Goal: Information Seeking & Learning: Learn about a topic

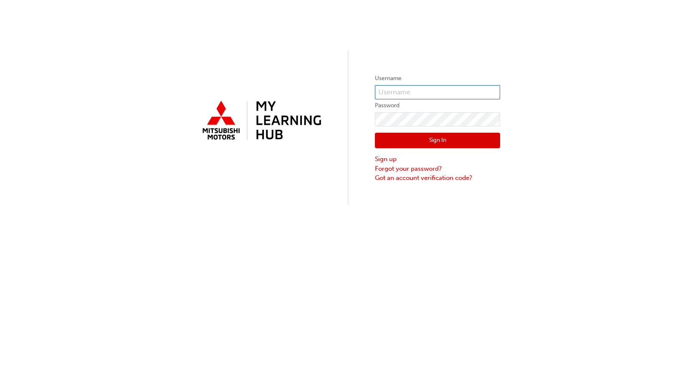
type input "0005354366"
click at [452, 142] on button "Sign In" at bounding box center [437, 141] width 125 height 16
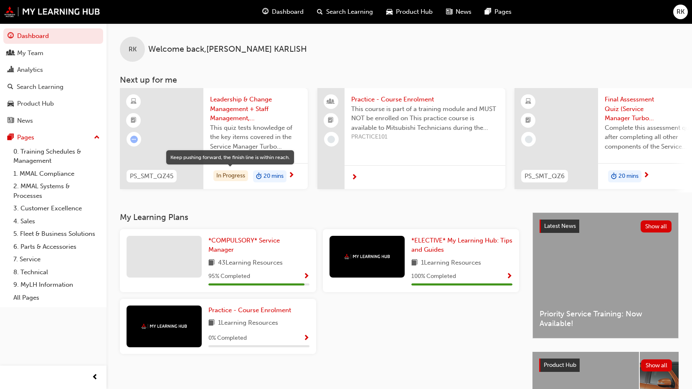
click at [230, 176] on div "In Progress" at bounding box center [230, 175] width 35 height 11
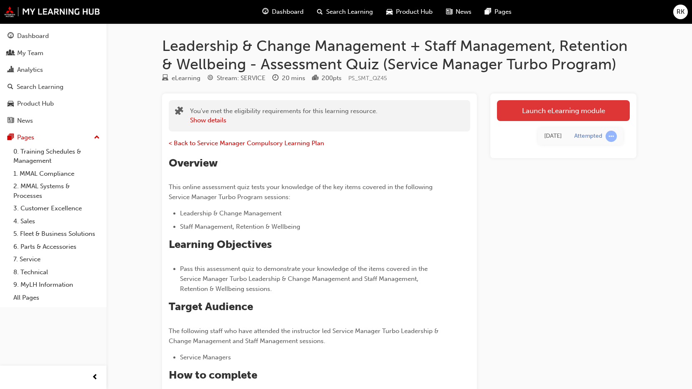
click at [544, 115] on link "Launch eLearning module" at bounding box center [563, 110] width 133 height 21
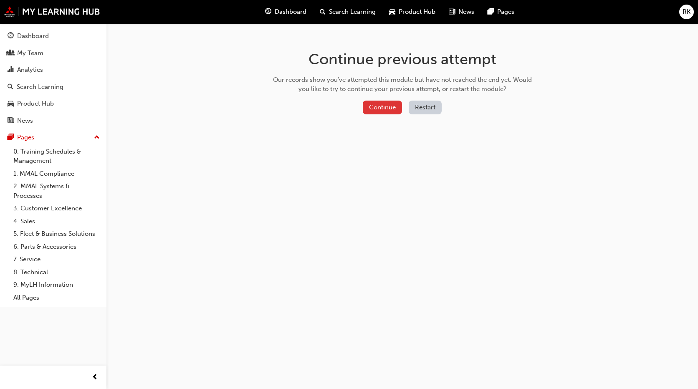
click at [391, 103] on button "Continue" at bounding box center [382, 108] width 39 height 14
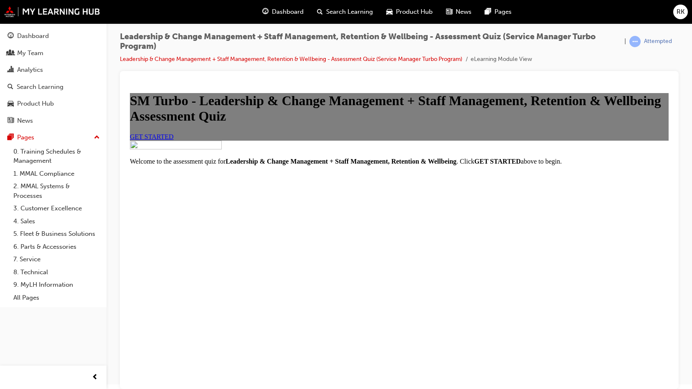
click at [174, 140] on span "GET STARTED" at bounding box center [152, 136] width 44 height 7
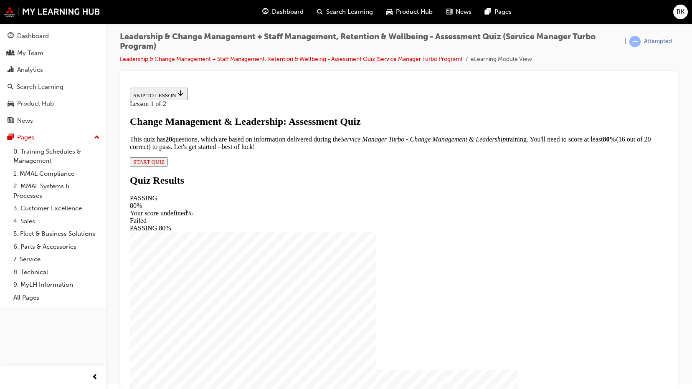
scroll to position [10, 0]
click at [168, 166] on button "START QUIZ" at bounding box center [149, 161] width 38 height 9
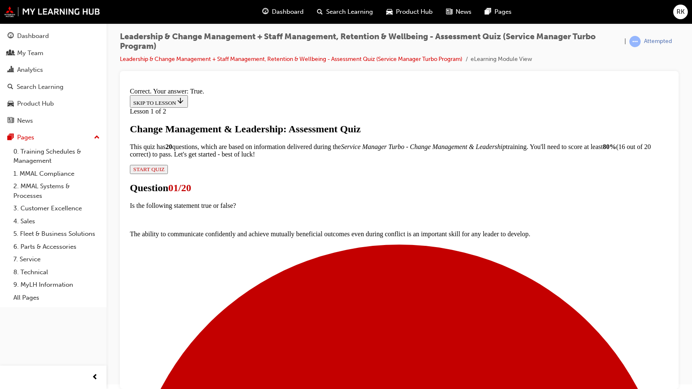
scroll to position [93, 0]
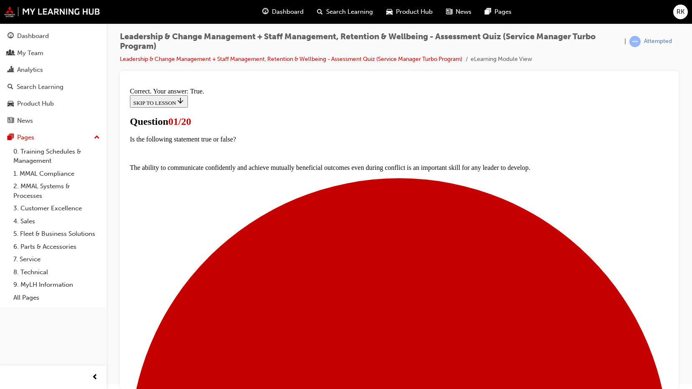
scroll to position [67, 0]
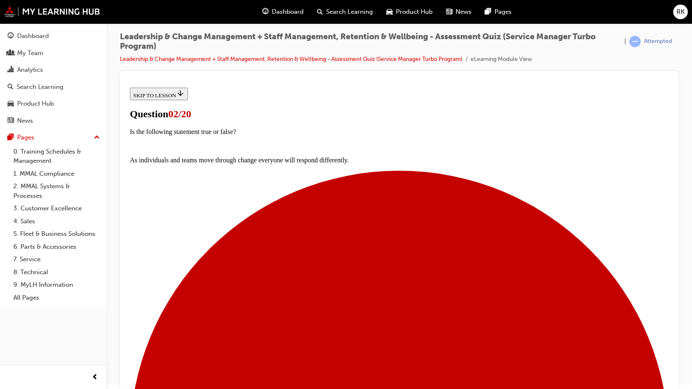
scroll to position [83, 0]
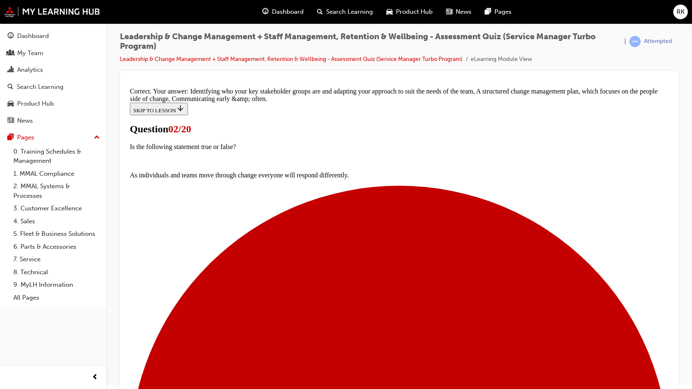
scroll to position [177, 0]
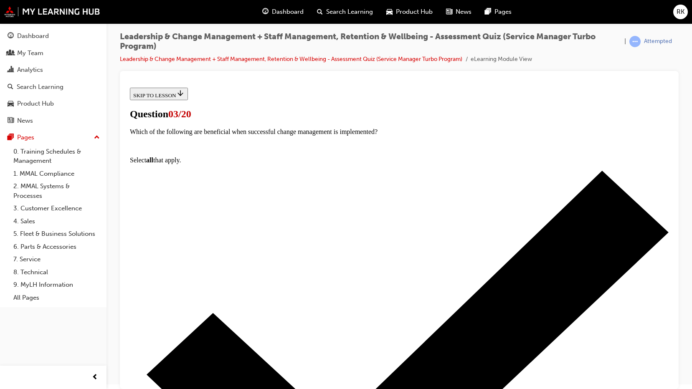
scroll to position [42, 0]
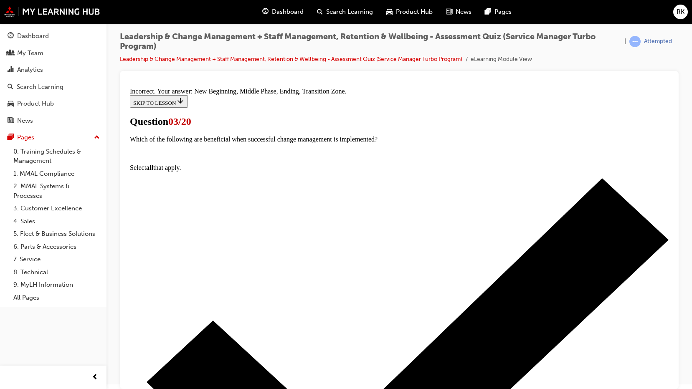
scroll to position [160, 0]
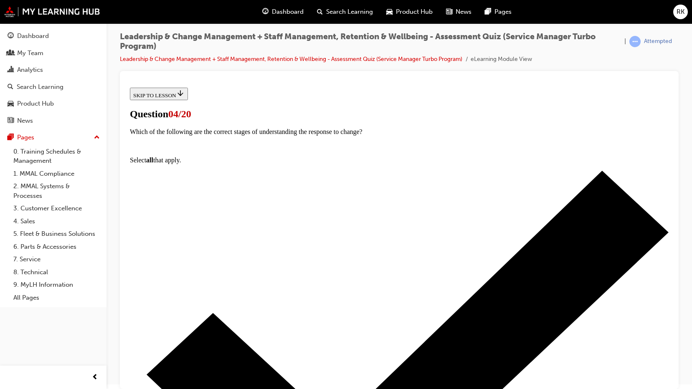
scroll to position [42, 0]
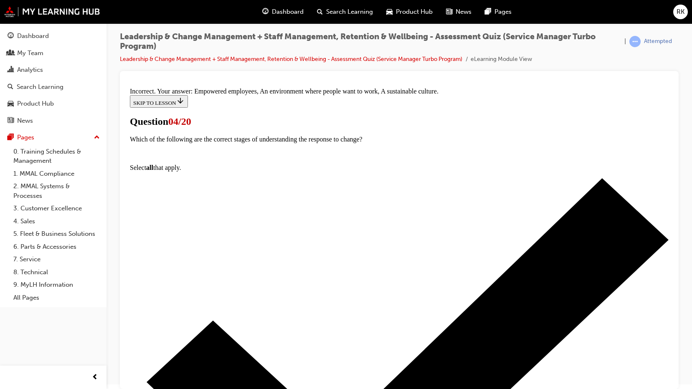
scroll to position [146, 0]
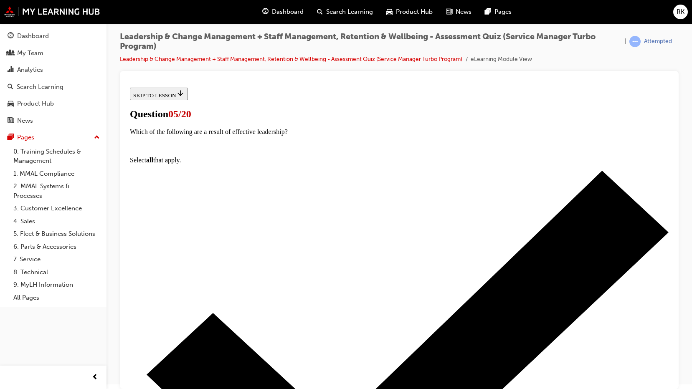
scroll to position [0, 0]
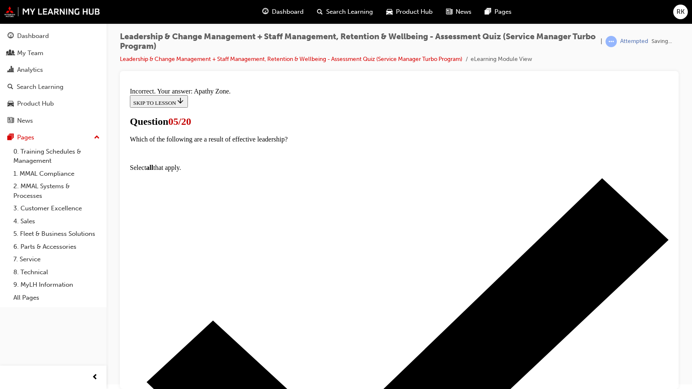
scroll to position [132, 0]
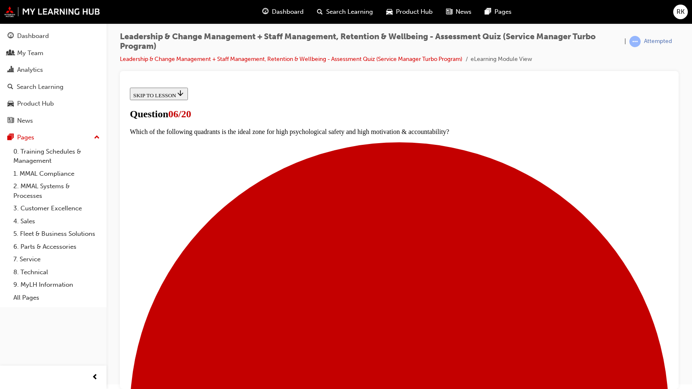
scroll to position [0, 0]
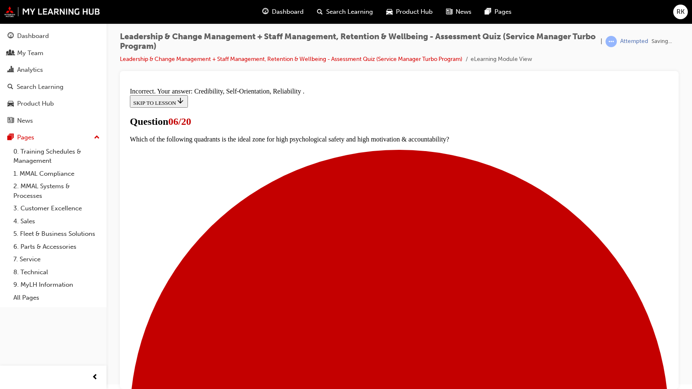
scroll to position [146, 0]
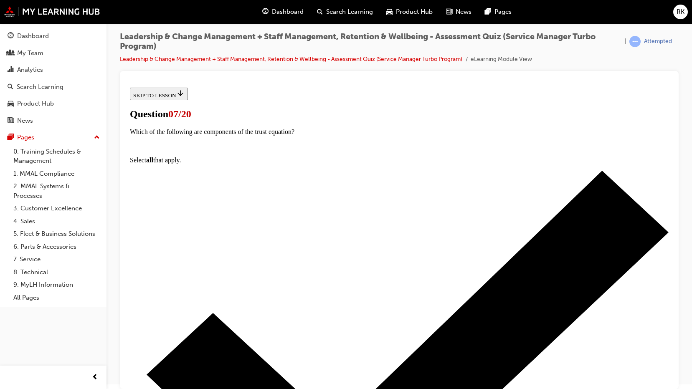
scroll to position [42, 0]
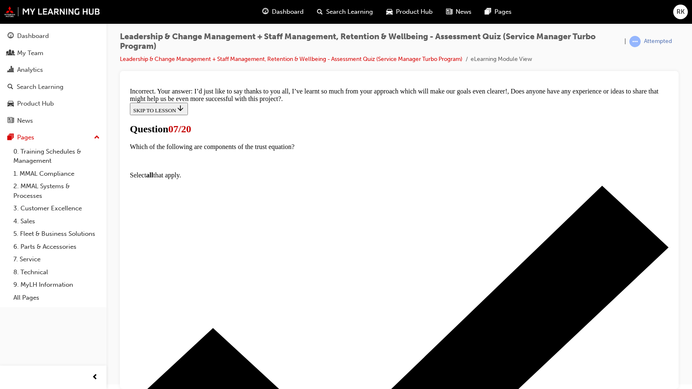
scroll to position [179, 0]
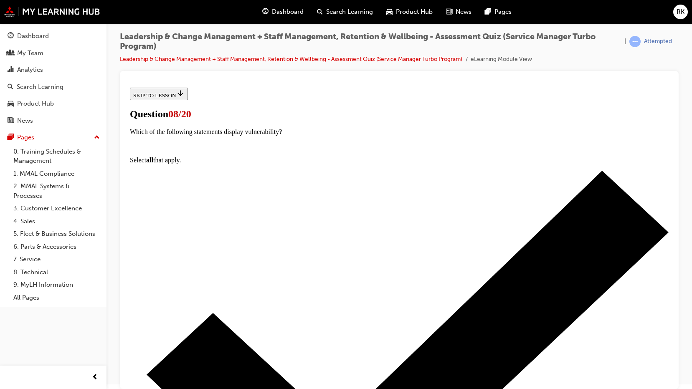
scroll to position [83, 0]
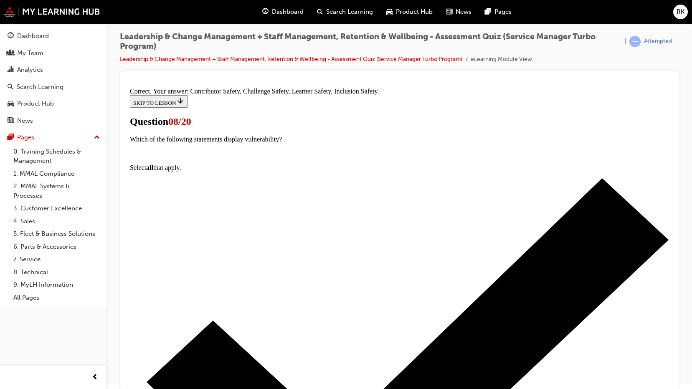
scroll to position [146, 0]
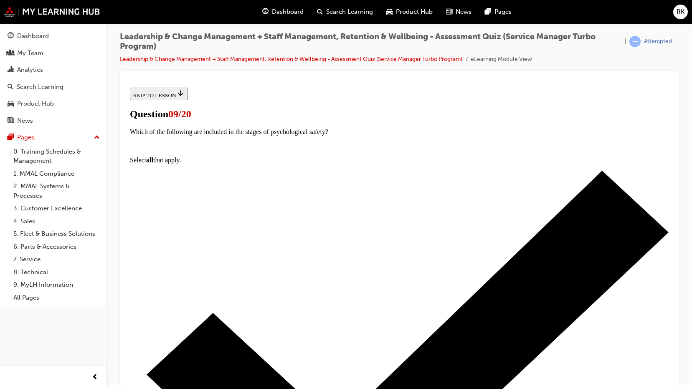
scroll to position [42, 0]
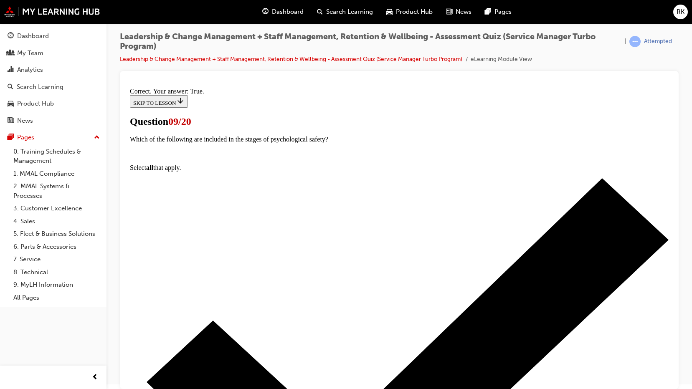
scroll to position [121, 0]
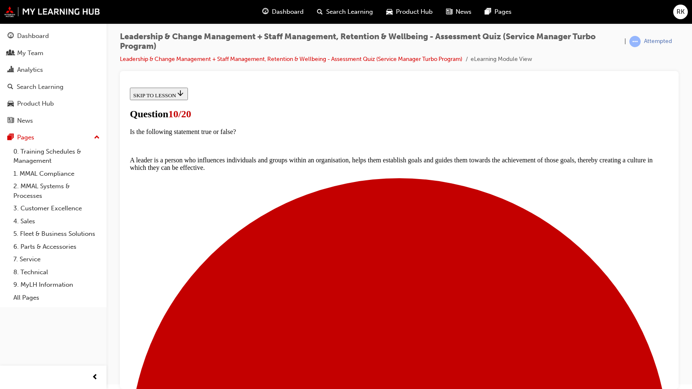
scroll to position [83, 0]
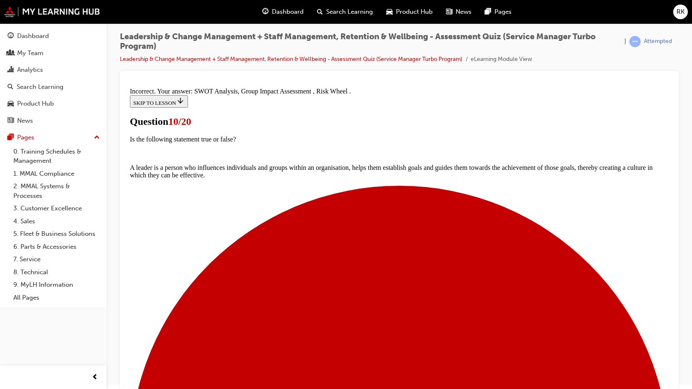
scroll to position [146, 0]
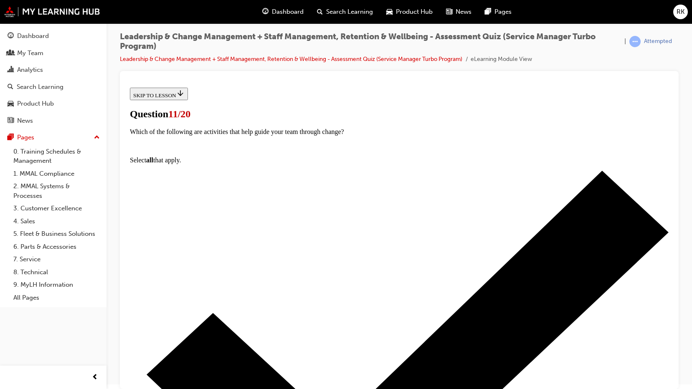
scroll to position [0, 0]
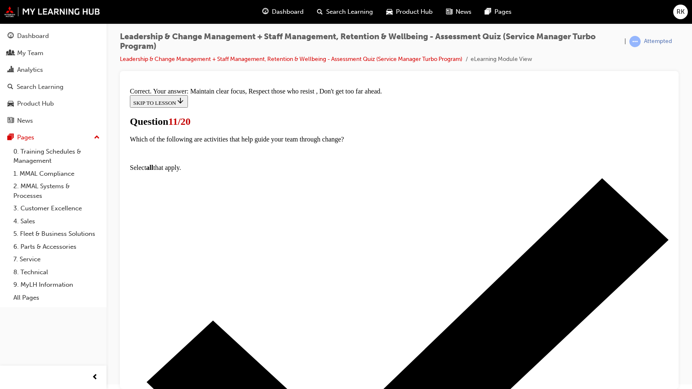
scroll to position [104, 0]
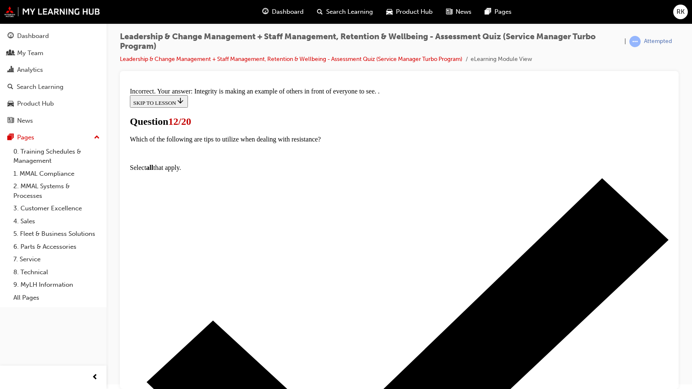
scroll to position [117, 0]
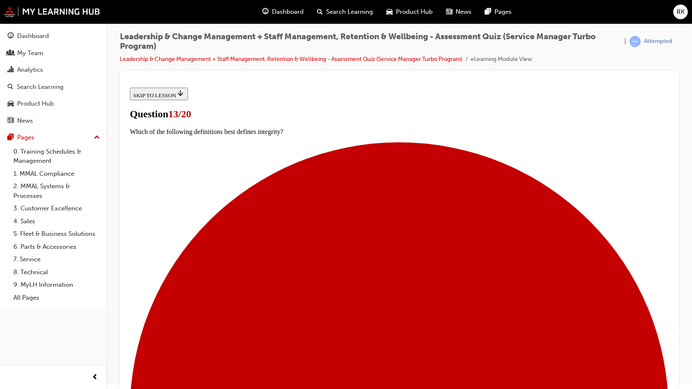
scroll to position [83, 0]
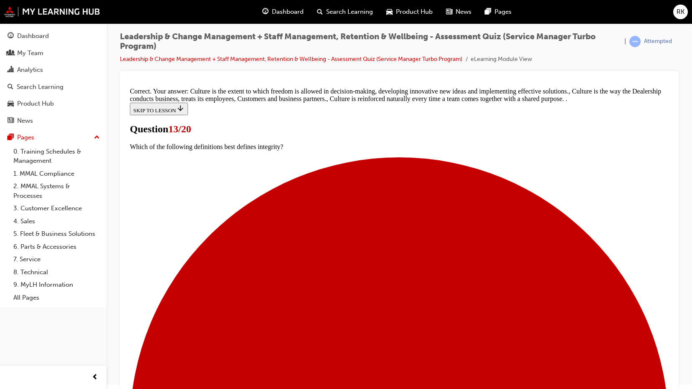
scroll to position [187, 0]
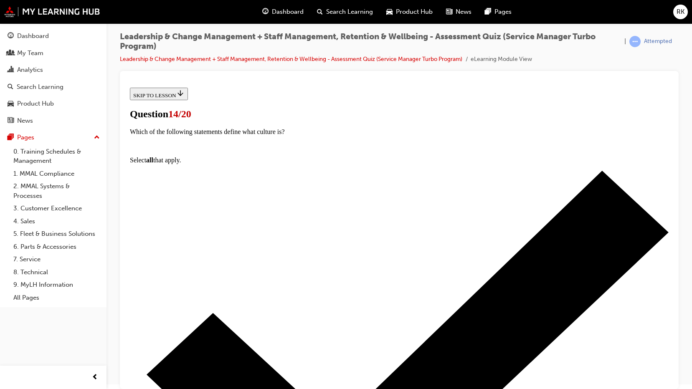
scroll to position [42, 0]
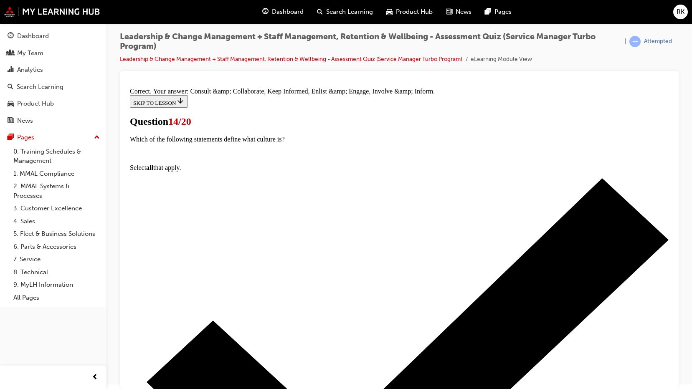
scroll to position [118, 0]
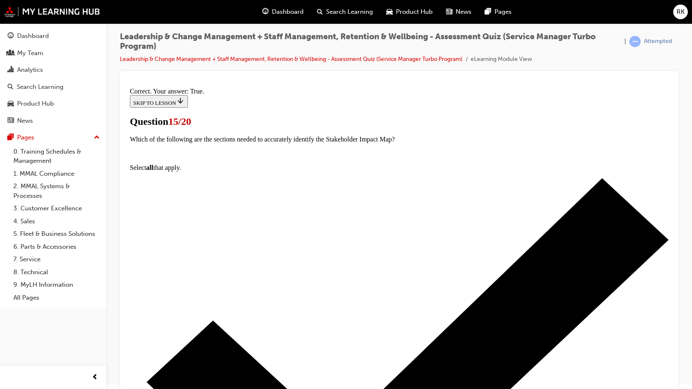
scroll to position [51, 0]
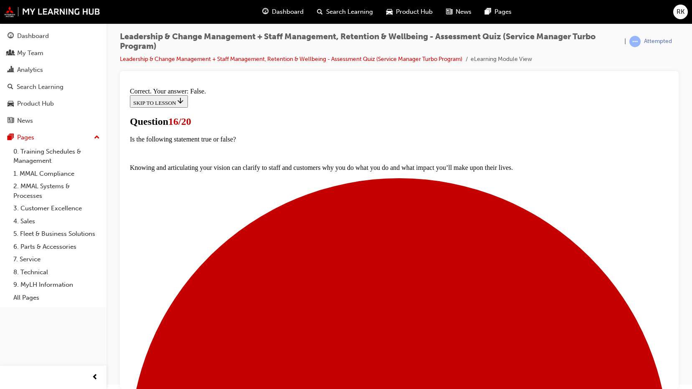
scroll to position [79, 0]
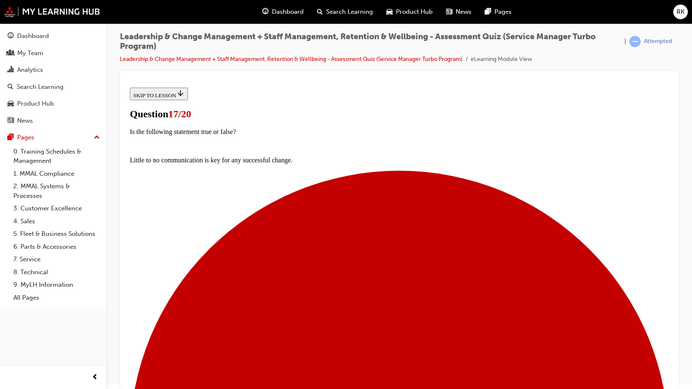
scroll to position [59, 0]
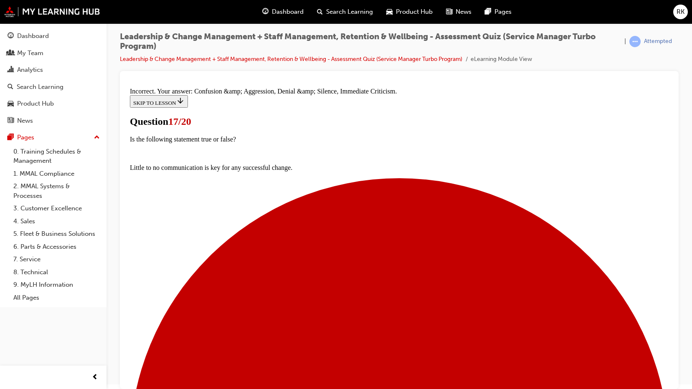
scroll to position [76, 0]
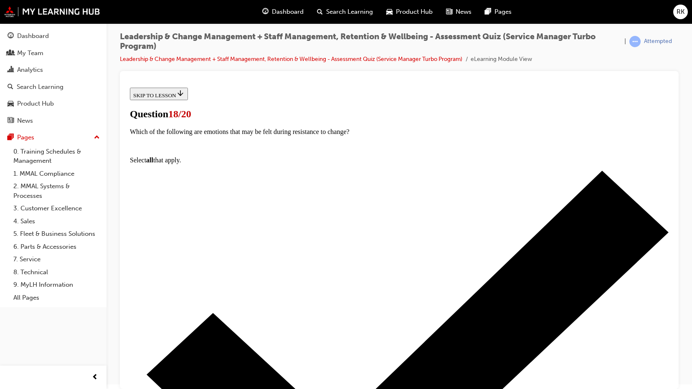
scroll to position [67, 0]
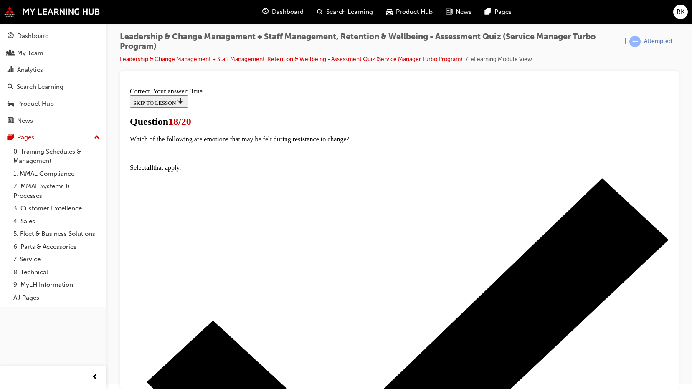
scroll to position [51, 0]
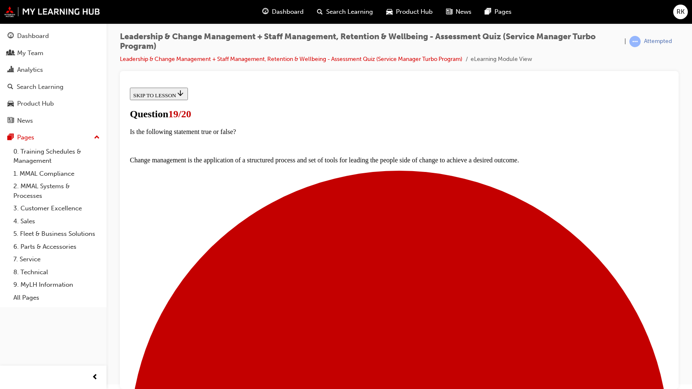
scroll to position [68, 0]
drag, startPoint x: 306, startPoint y: 269, endPoint x: 315, endPoint y: 269, distance: 9.2
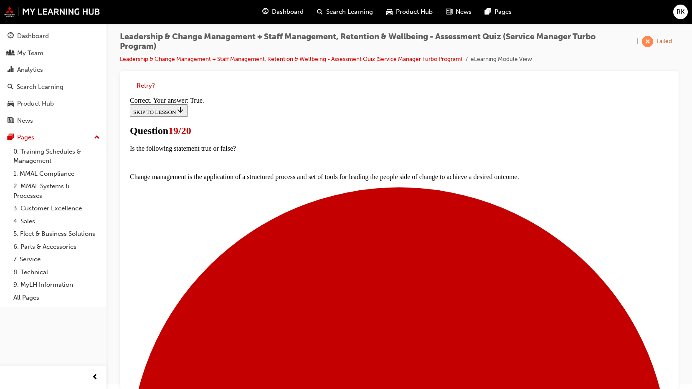
scroll to position [107, 0]
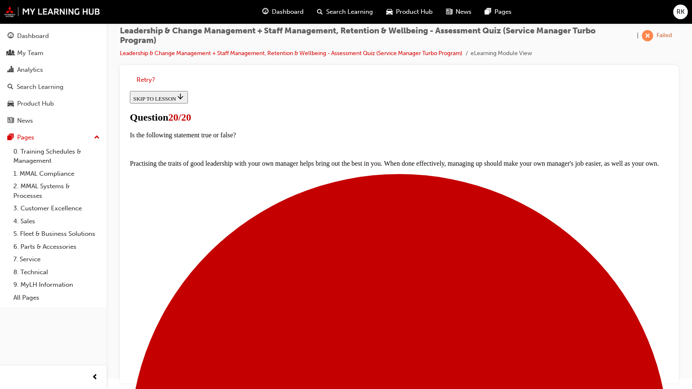
scroll to position [14, 0]
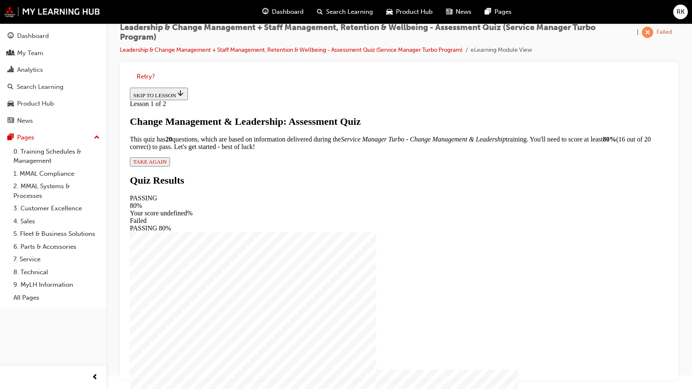
click at [167, 165] on span "TAKE AGAIN" at bounding box center [149, 162] width 33 height 6
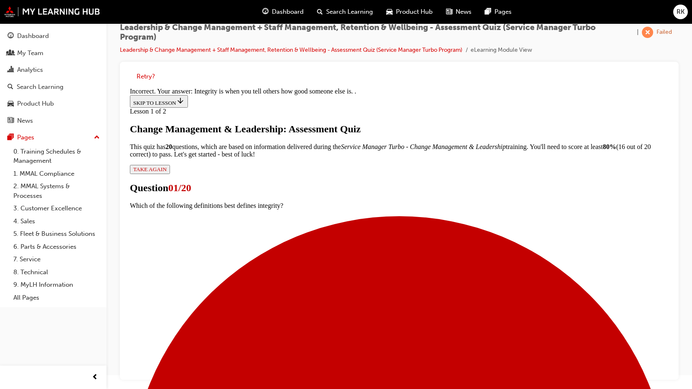
scroll to position [117, 0]
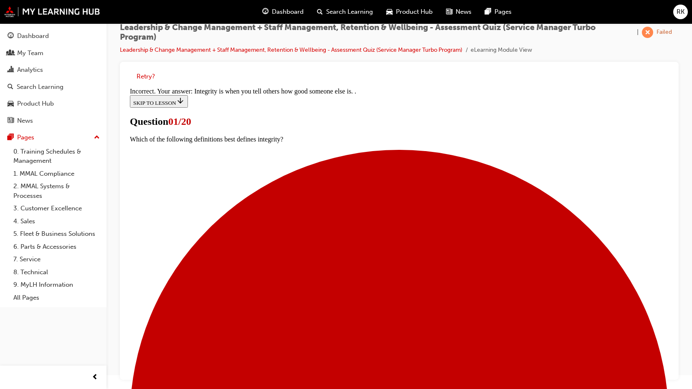
scroll to position [42, 0]
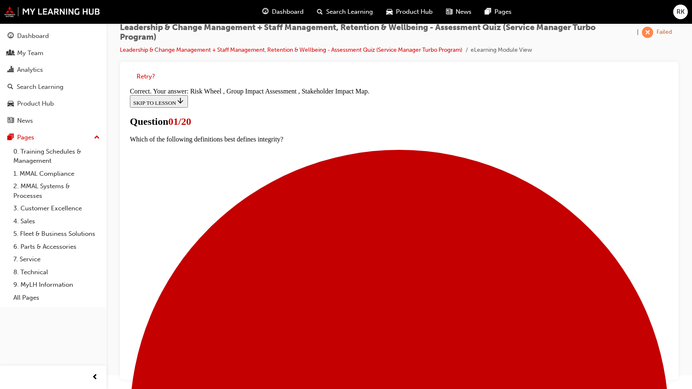
scroll to position [146, 0]
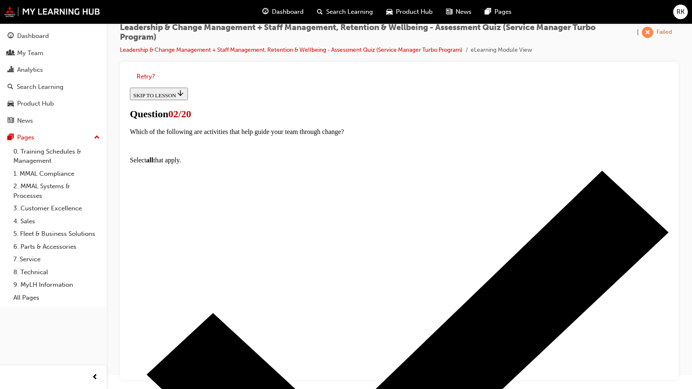
scroll to position [42, 0]
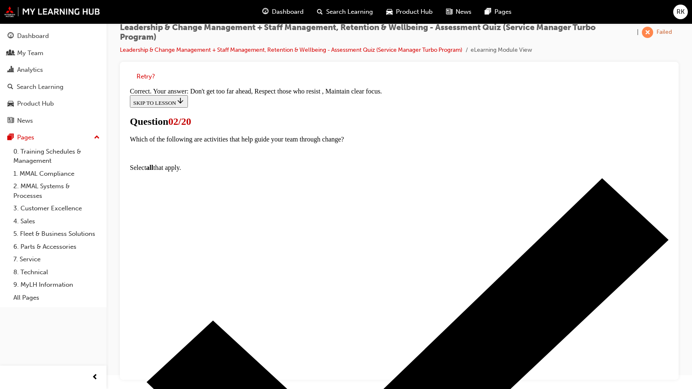
scroll to position [146, 0]
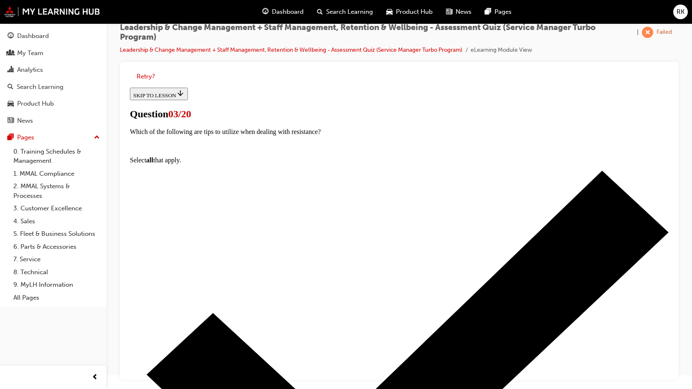
scroll to position [42, 0]
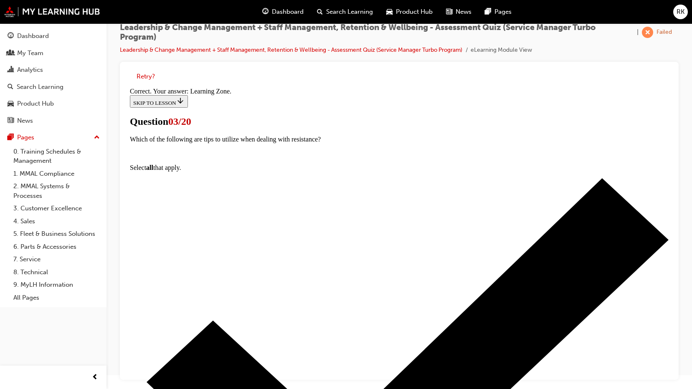
scroll to position [132, 0]
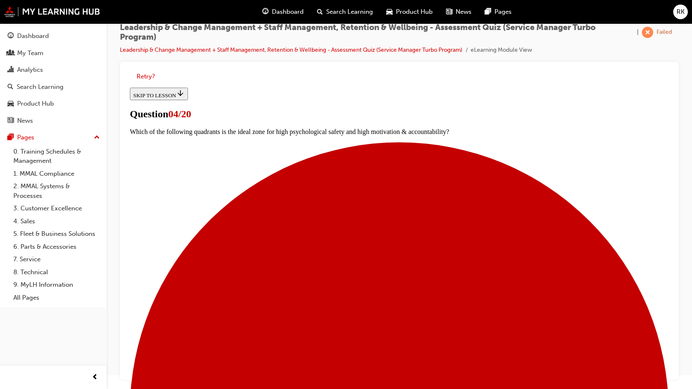
scroll to position [83, 0]
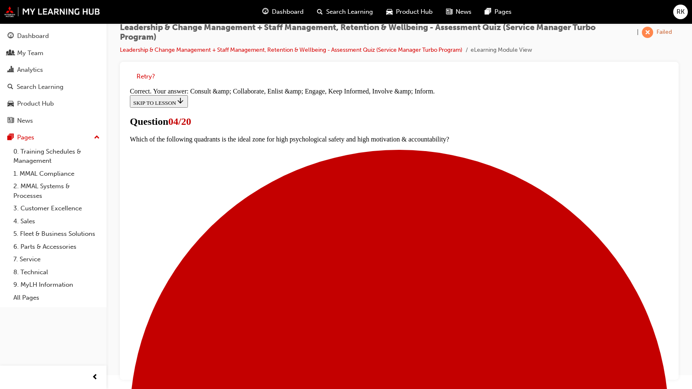
scroll to position [160, 0]
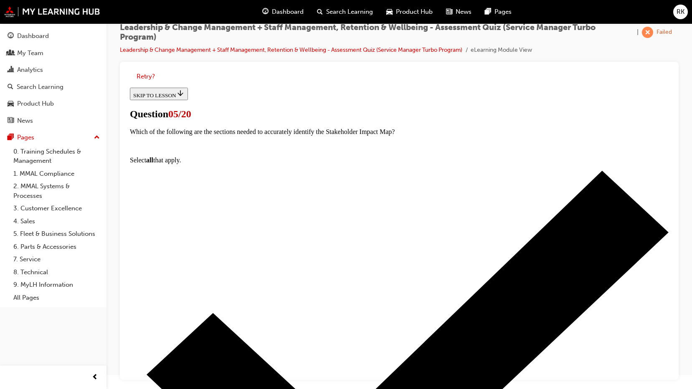
scroll to position [83, 0]
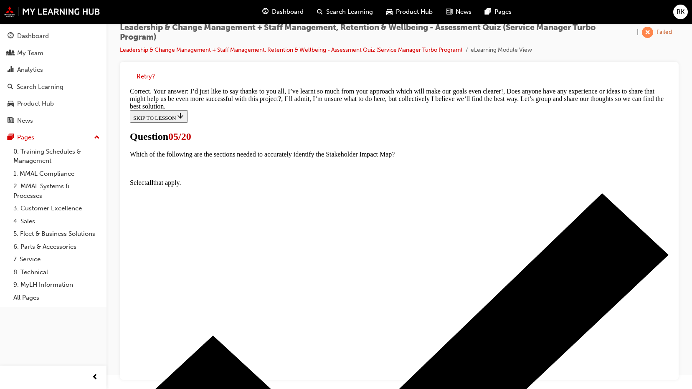
scroll to position [179, 0]
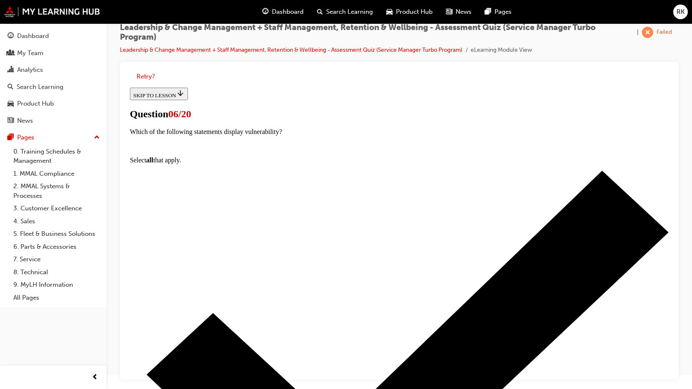
scroll to position [42, 0]
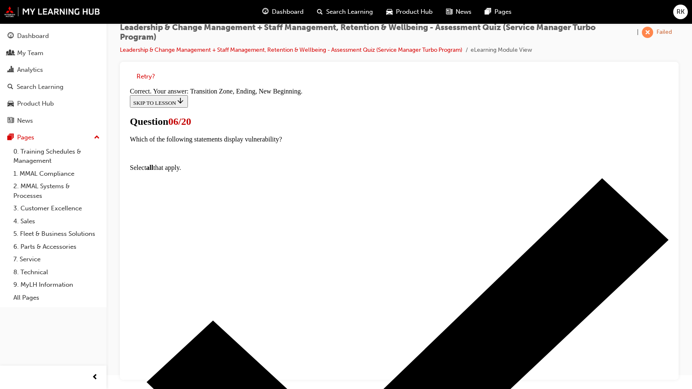
scroll to position [160, 0]
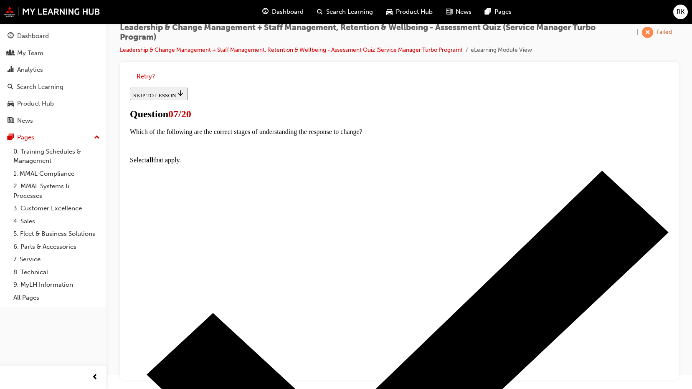
scroll to position [83, 0]
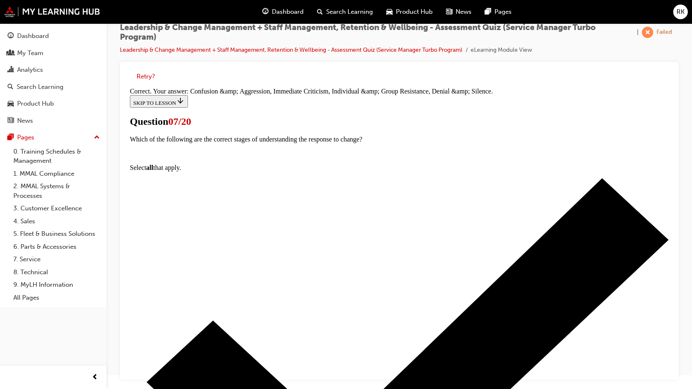
scroll to position [160, 0]
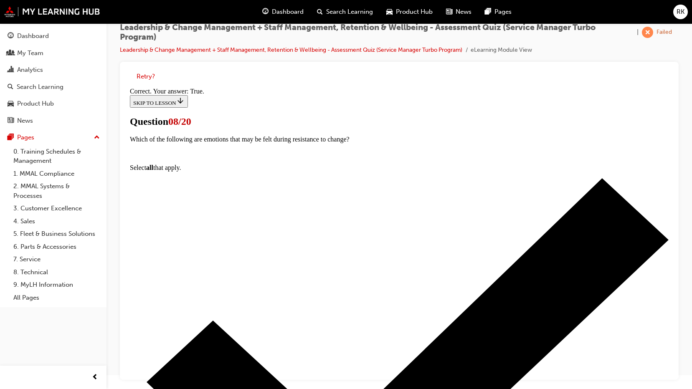
scroll to position [93, 0]
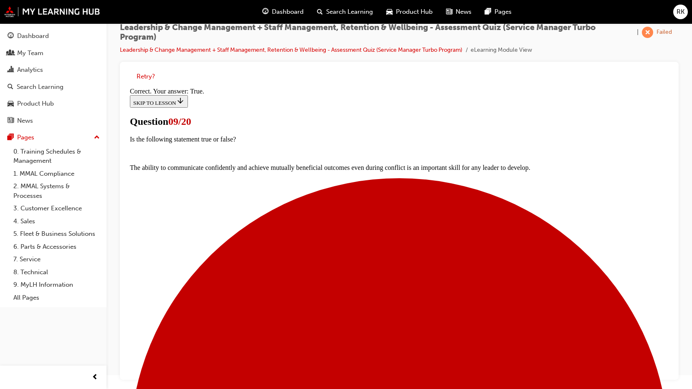
scroll to position [66, 0]
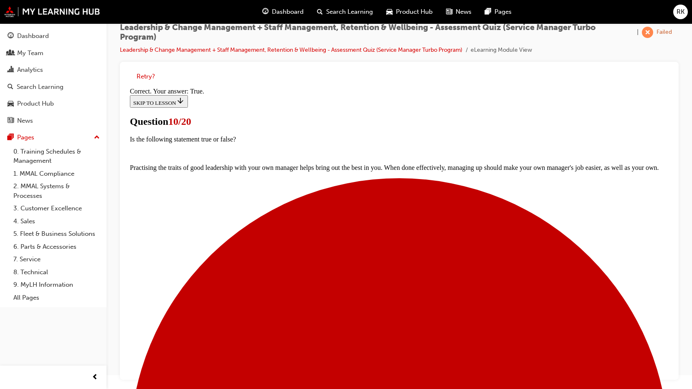
scroll to position [93, 0]
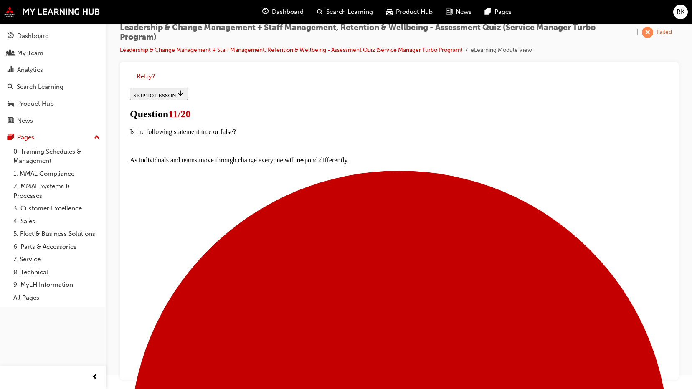
scroll to position [83, 0]
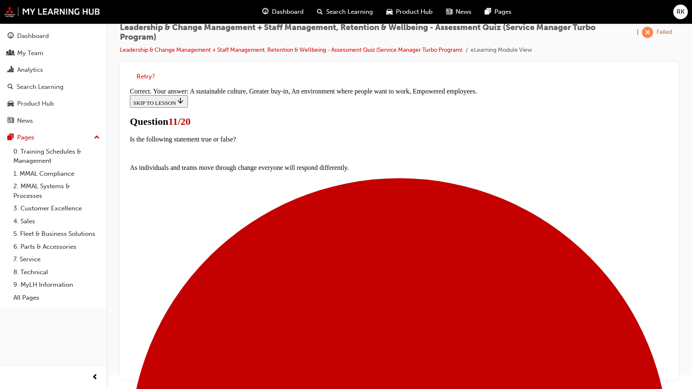
scroll to position [146, 0]
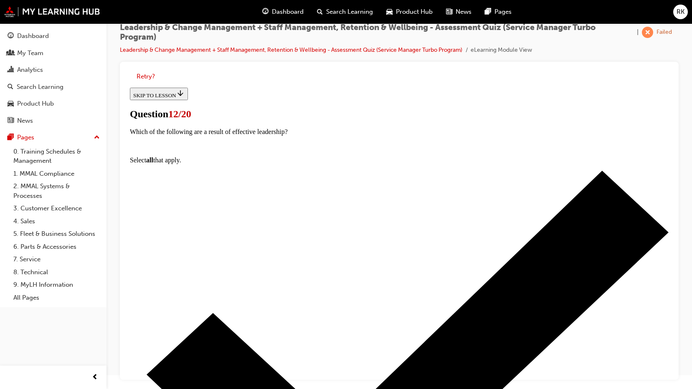
scroll to position [67, 0]
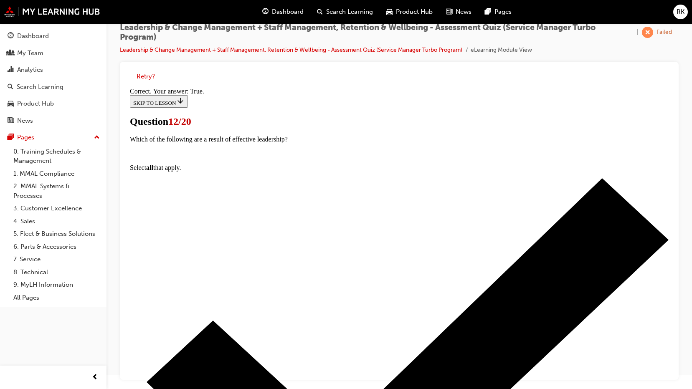
scroll to position [93, 0]
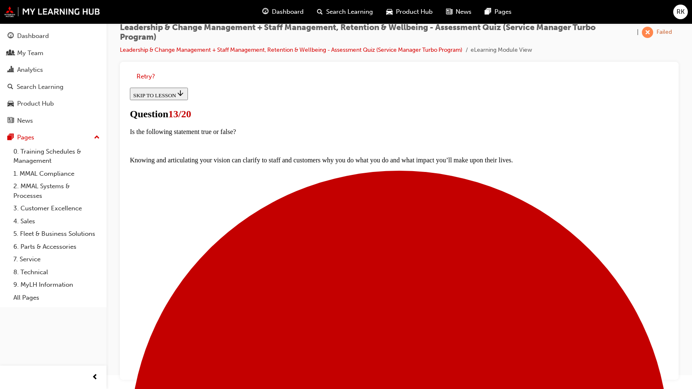
scroll to position [83, 0]
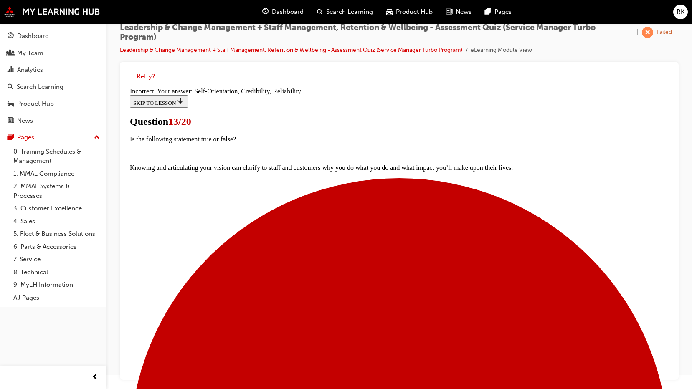
scroll to position [146, 0]
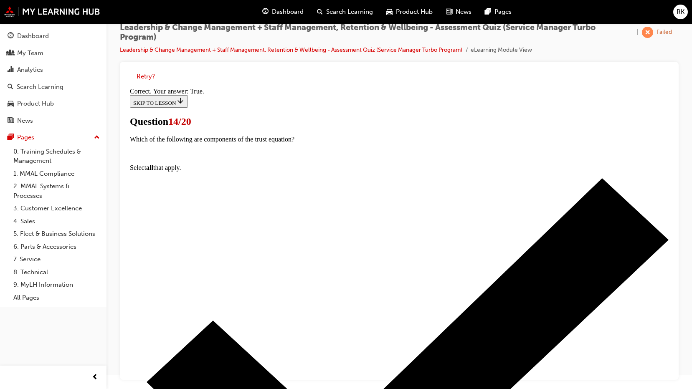
scroll to position [93, 0]
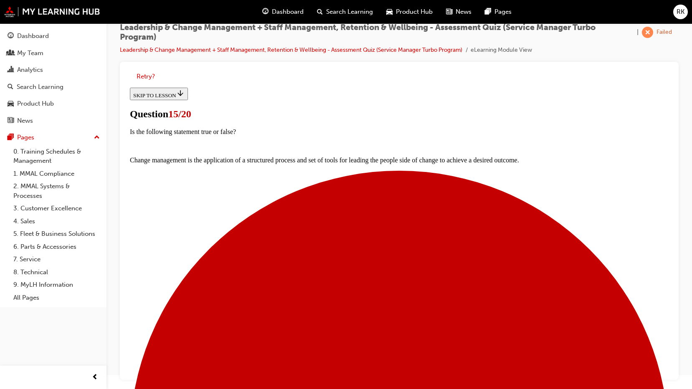
scroll to position [83, 0]
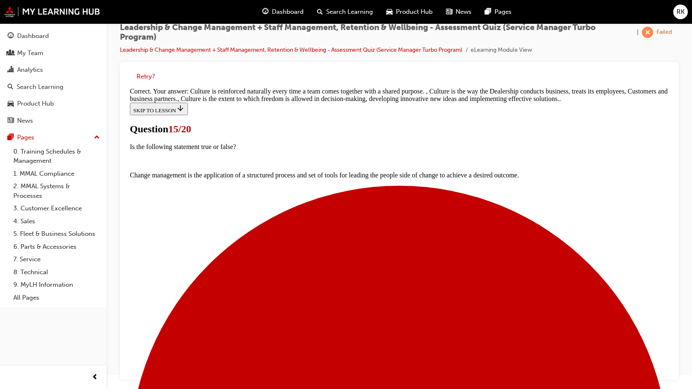
scroll to position [187, 0]
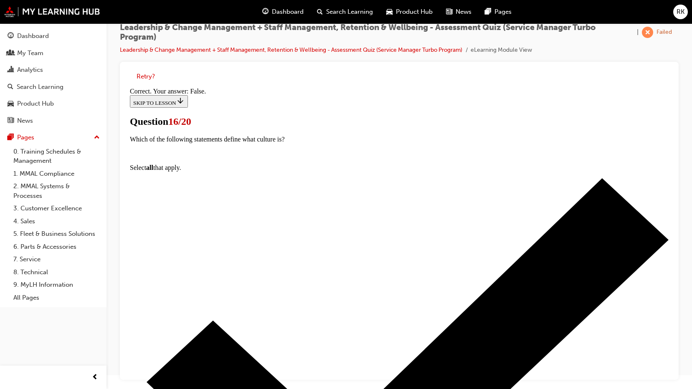
scroll to position [79, 0]
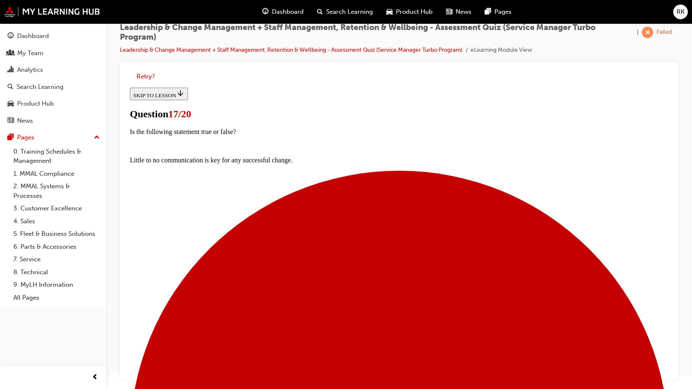
scroll to position [59, 0]
drag, startPoint x: 367, startPoint y: 209, endPoint x: 347, endPoint y: 243, distance: 39.7
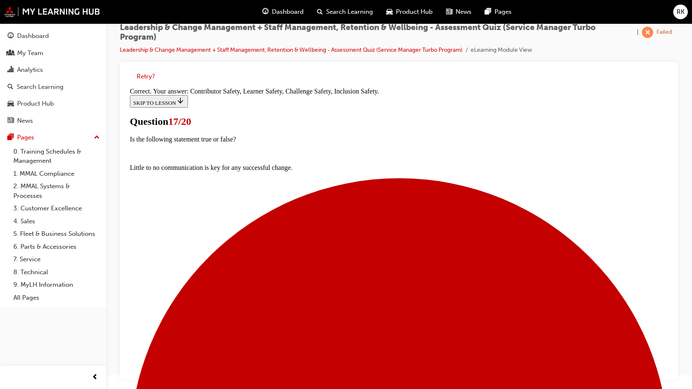
scroll to position [146, 0]
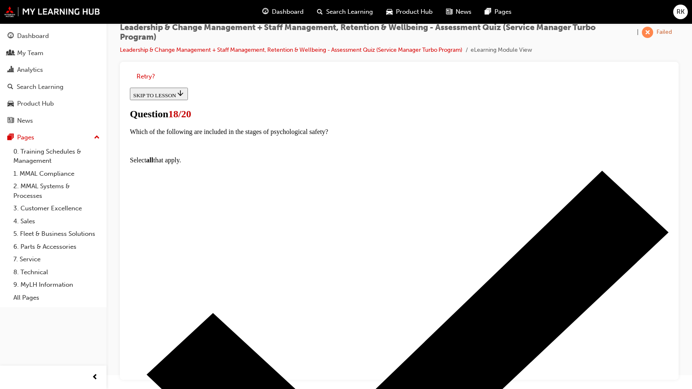
scroll to position [0, 0]
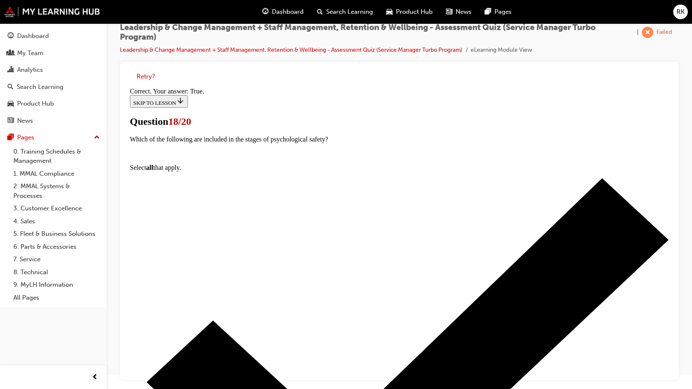
scroll to position [121, 0]
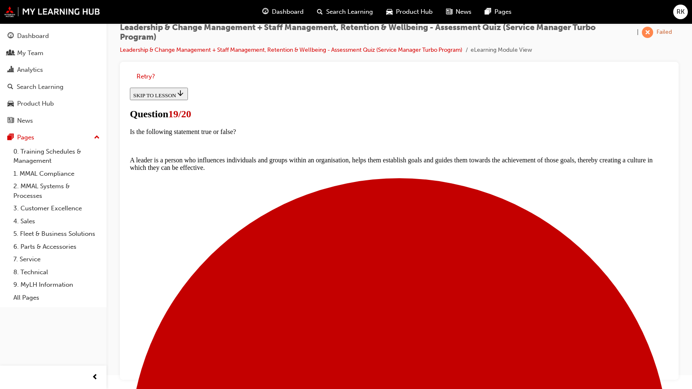
scroll to position [83, 0]
drag, startPoint x: 483, startPoint y: 267, endPoint x: 480, endPoint y: 276, distance: 9.5
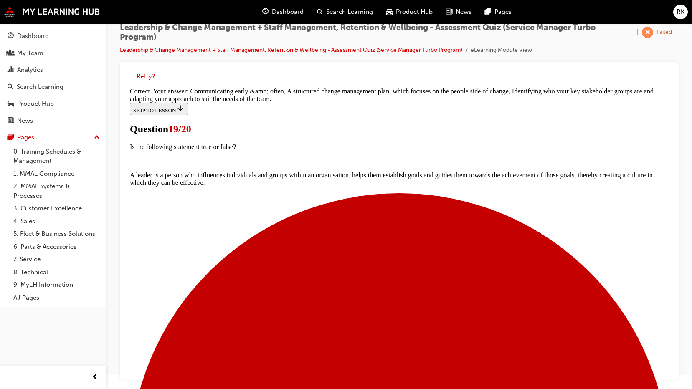
scroll to position [5, 0]
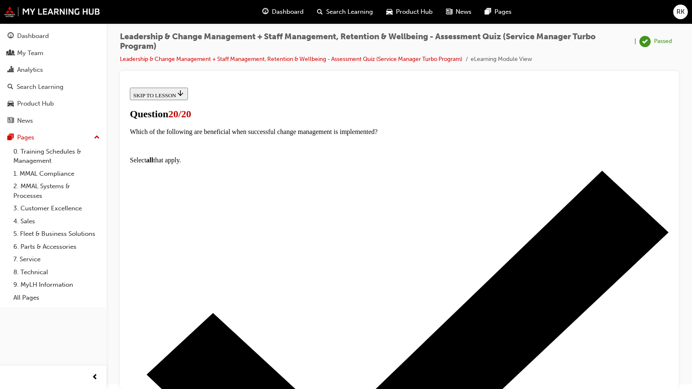
scroll to position [121, 0]
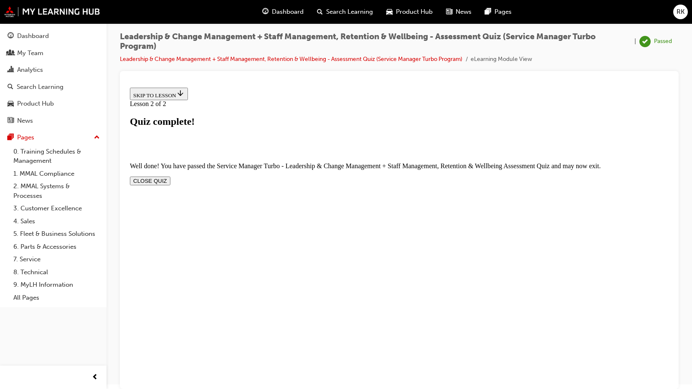
click at [170, 176] on button "CLOSE QUIZ" at bounding box center [150, 180] width 40 height 9
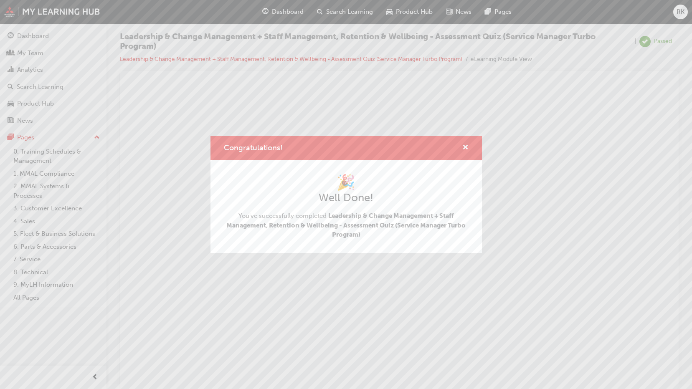
scroll to position [0, 0]
click at [465, 148] on span "cross-icon" at bounding box center [465, 148] width 6 height 8
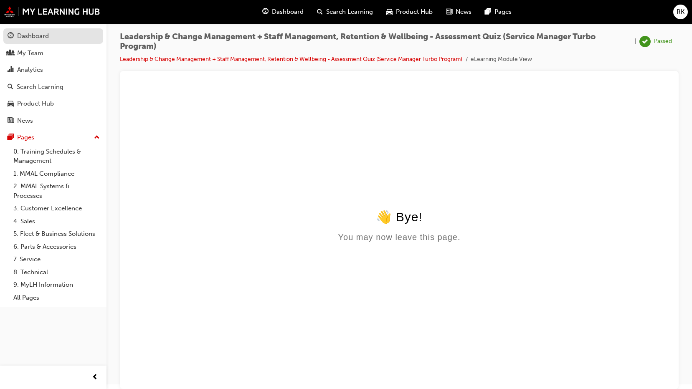
click at [69, 40] on div "Dashboard" at bounding box center [53, 36] width 91 height 10
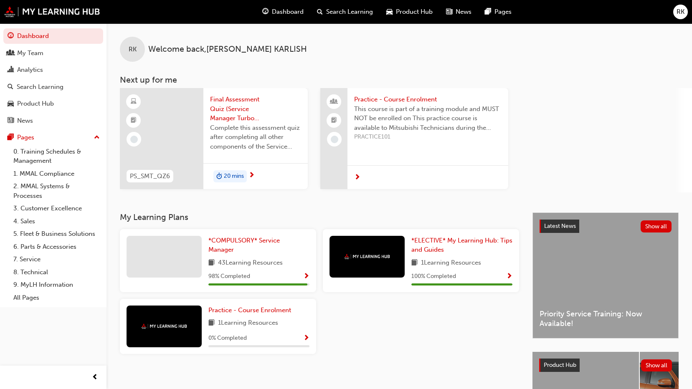
click at [233, 177] on span "20 mins" at bounding box center [234, 177] width 20 height 10
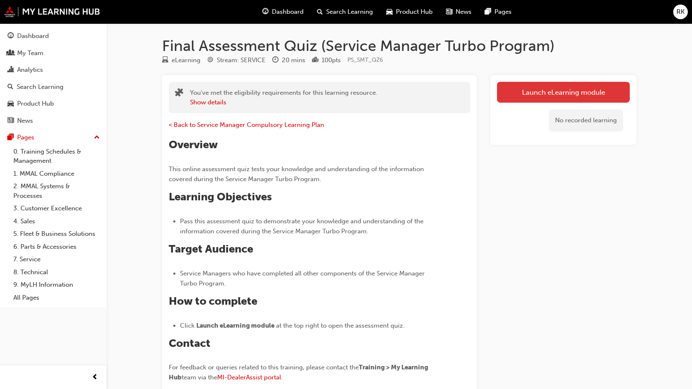
click at [574, 95] on link "Launch eLearning module" at bounding box center [563, 92] width 133 height 21
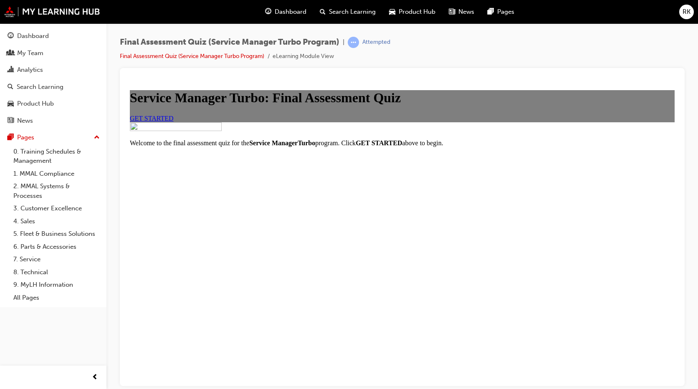
click at [174, 121] on link "GET STARTED" at bounding box center [152, 117] width 44 height 7
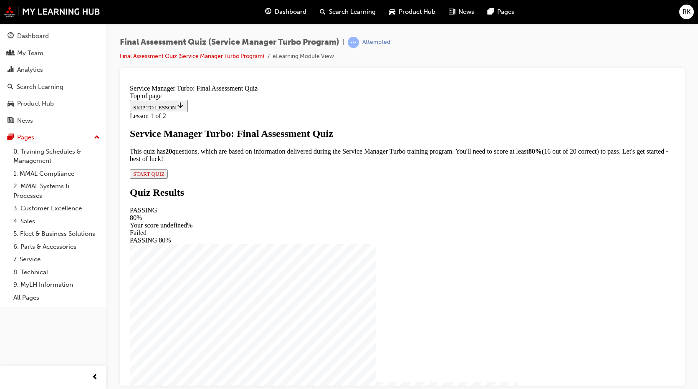
click at [164, 177] on span "START QUIZ" at bounding box center [148, 173] width 31 height 6
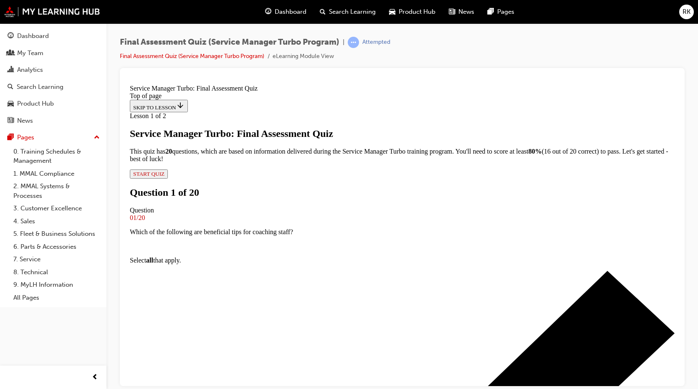
scroll to position [42, 0]
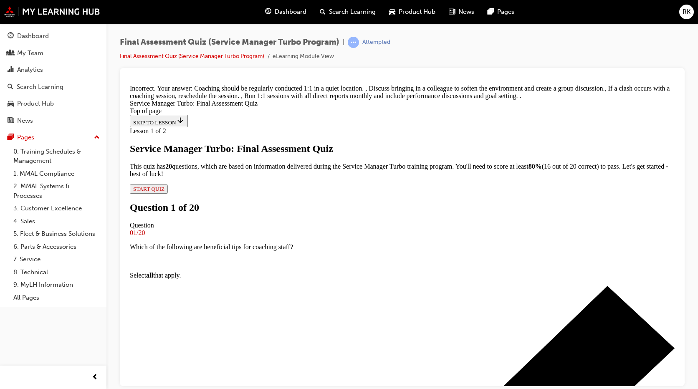
scroll to position [165, 0]
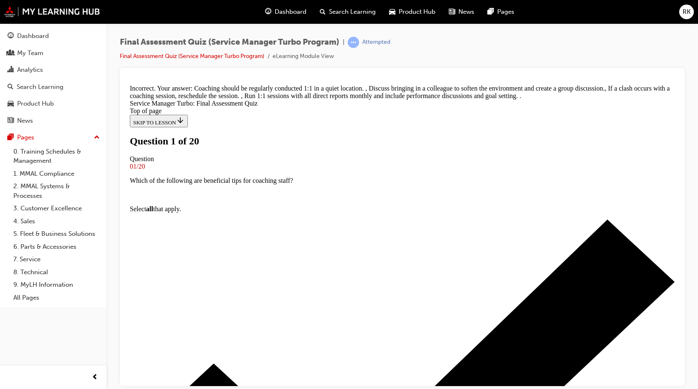
scroll to position [0, 0]
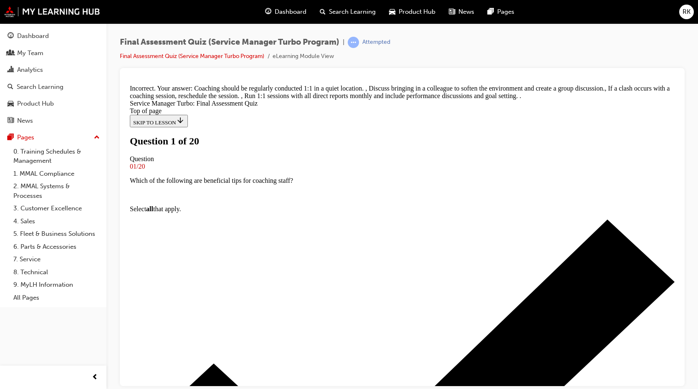
scroll to position [122, 0]
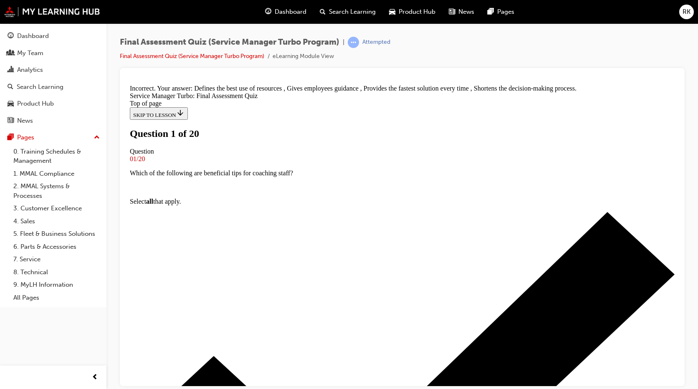
scroll to position [148, 0]
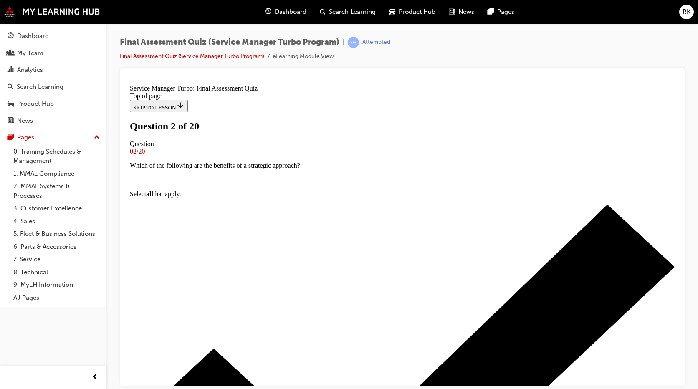
scroll to position [42, 0]
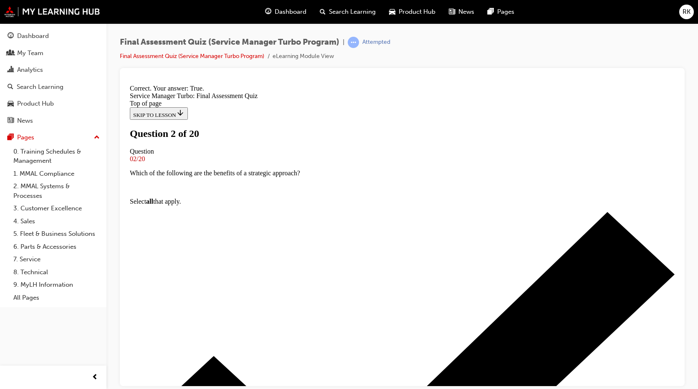
scroll to position [124, 0]
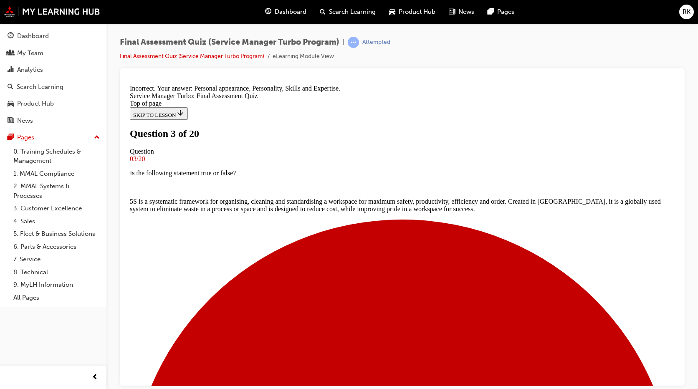
scroll to position [148, 0]
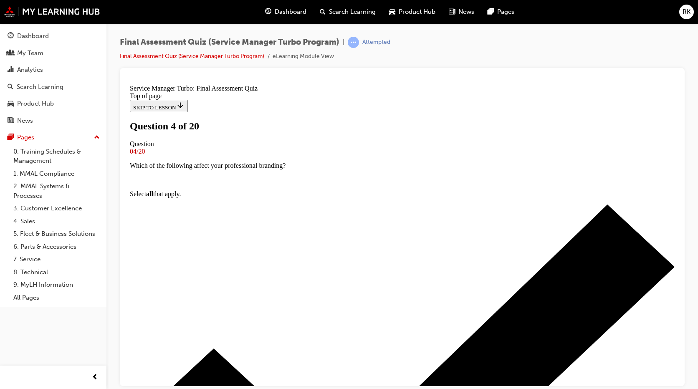
scroll to position [83, 0]
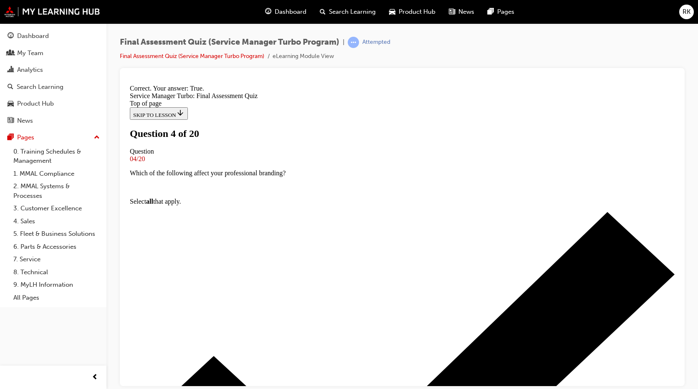
scroll to position [138, 0]
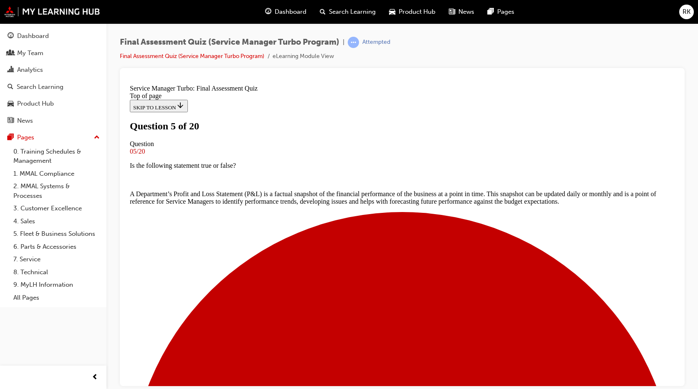
scroll to position [42, 0]
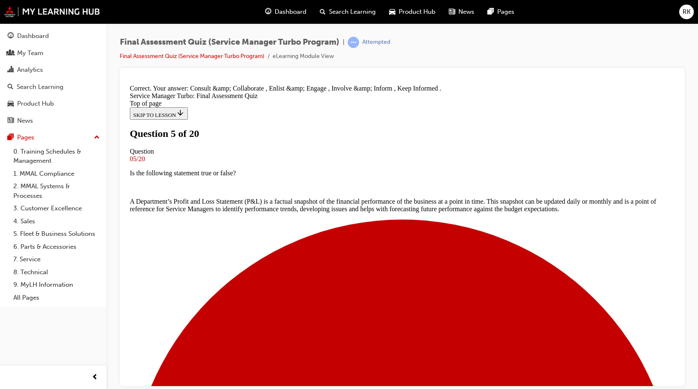
scroll to position [148, 0]
drag, startPoint x: 404, startPoint y: 348, endPoint x: 439, endPoint y: 327, distance: 40.7
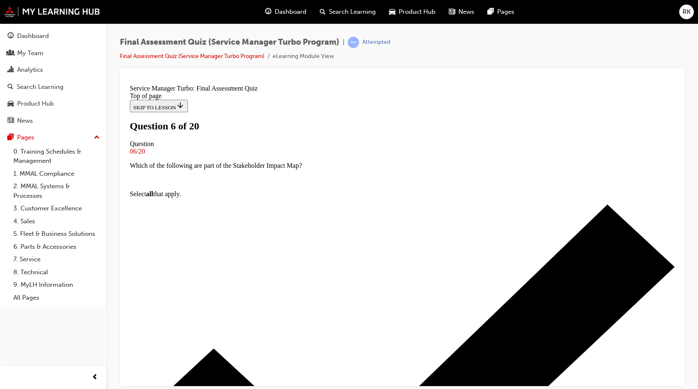
scroll to position [42, 0]
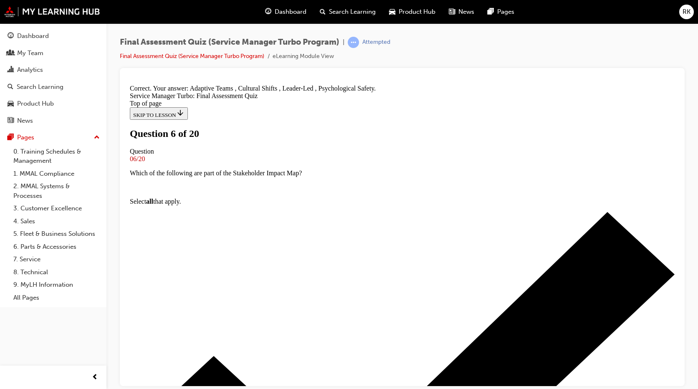
scroll to position [162, 0]
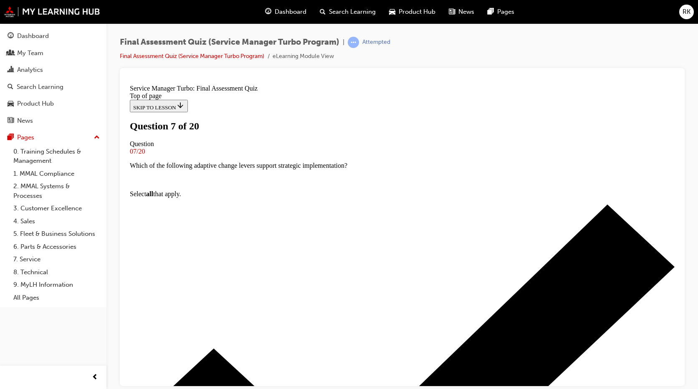
scroll to position [42, 0]
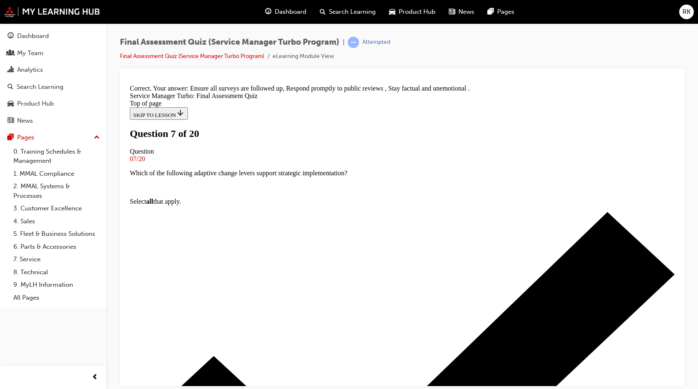
scroll to position [162, 0]
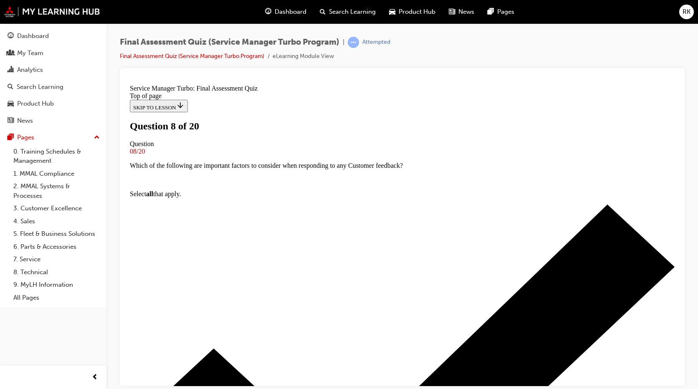
scroll to position [42, 0]
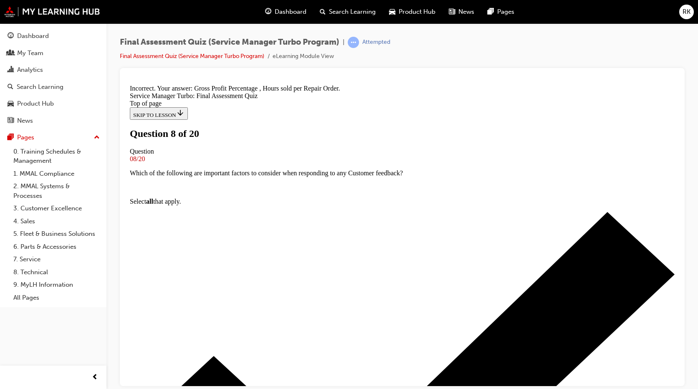
scroll to position [162, 0]
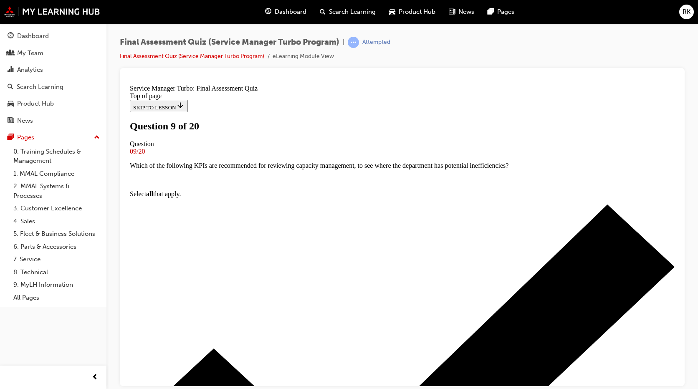
scroll to position [0, 0]
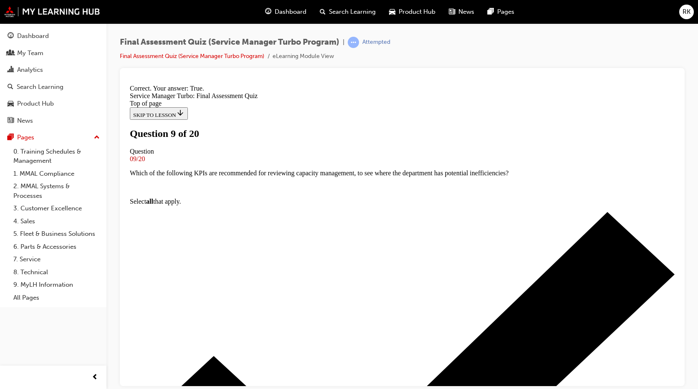
scroll to position [110, 0]
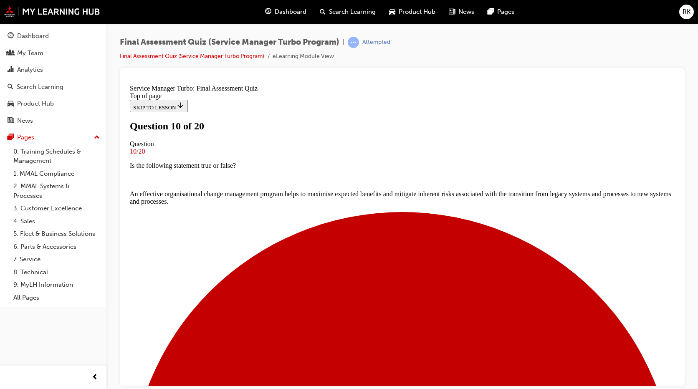
scroll to position [83, 0]
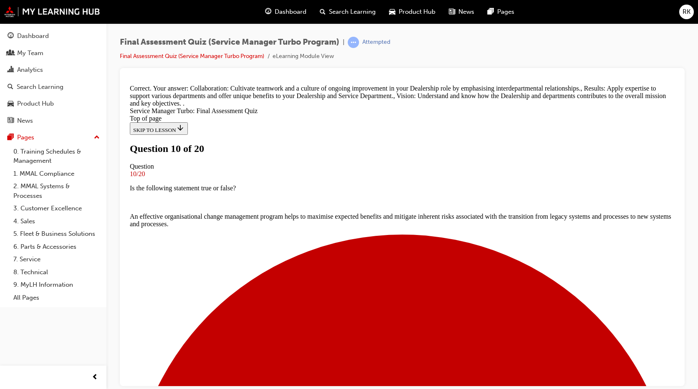
scroll to position [190, 0]
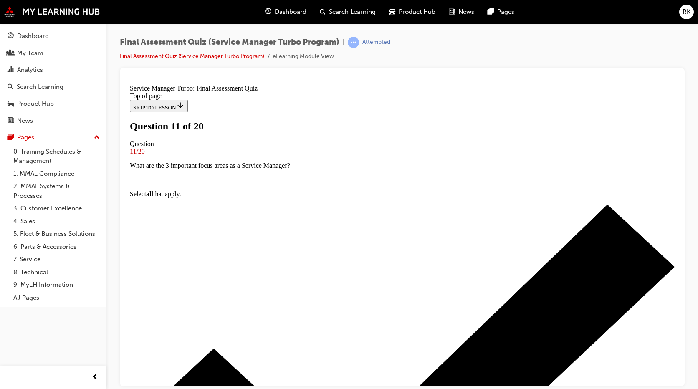
scroll to position [83, 0]
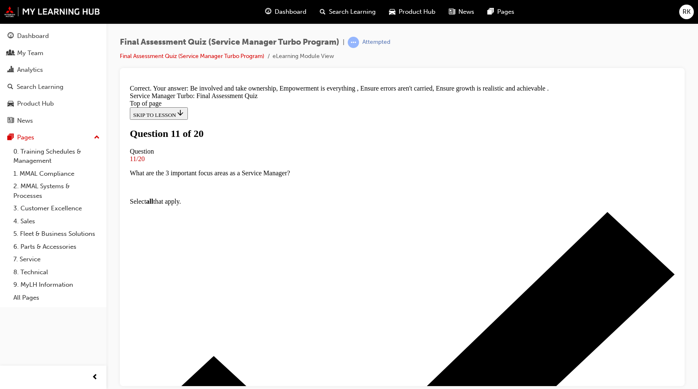
scroll to position [162, 0]
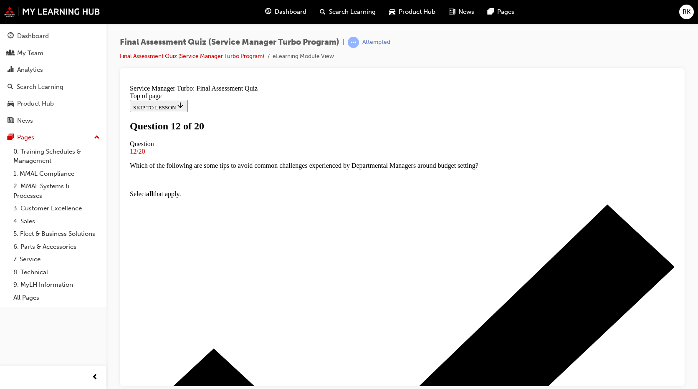
scroll to position [83, 0]
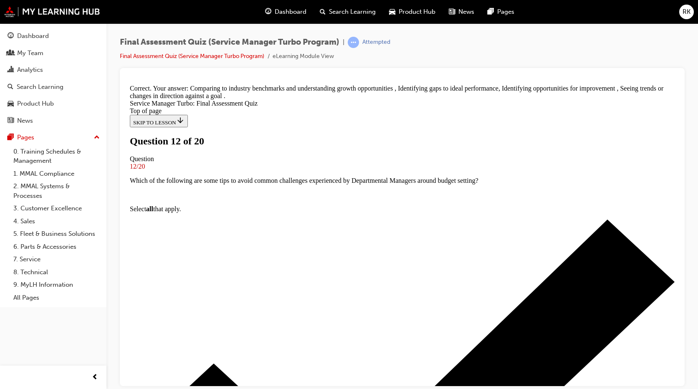
scroll to position [157, 0]
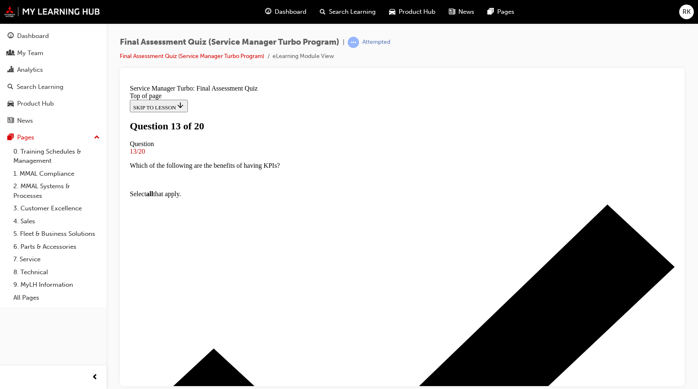
scroll to position [83, 0]
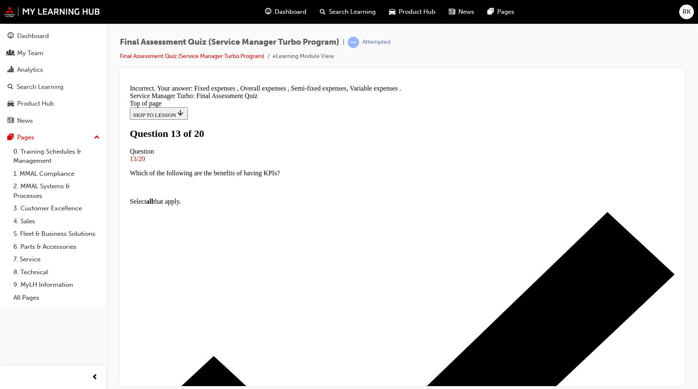
scroll to position [162, 0]
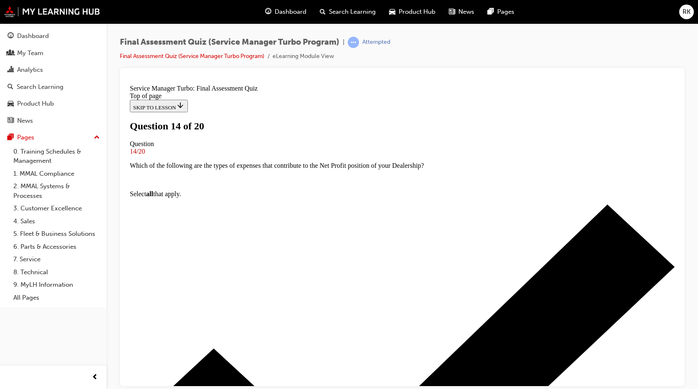
scroll to position [42, 0]
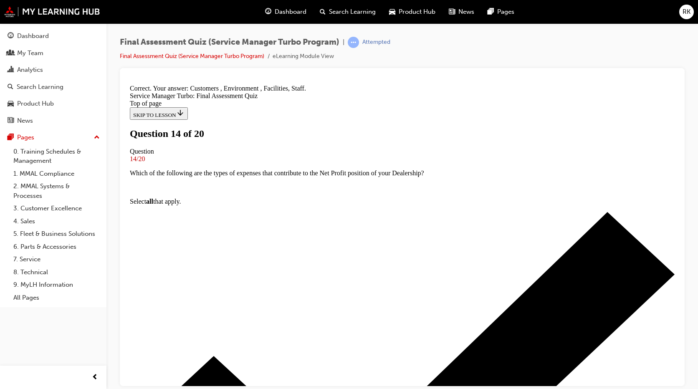
scroll to position [162, 0]
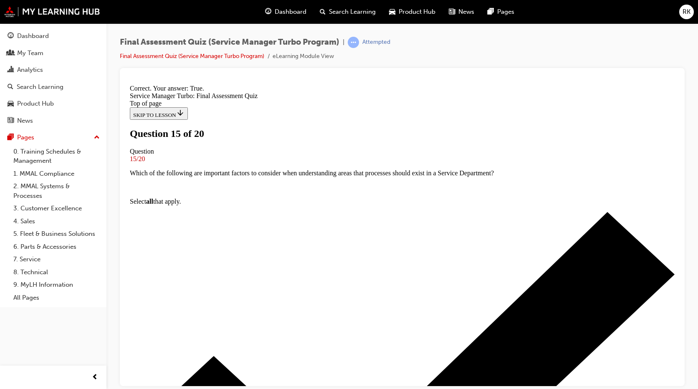
scroll to position [96, 0]
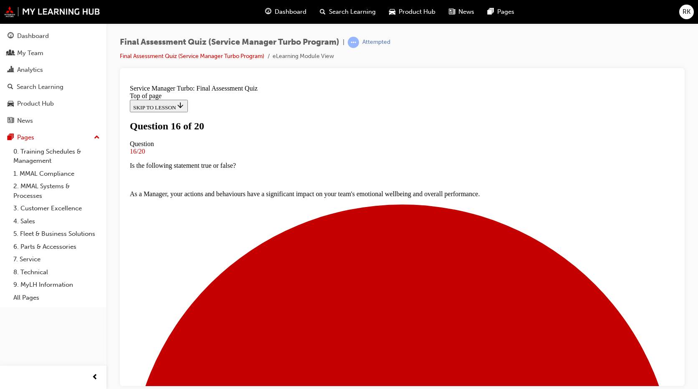
scroll to position [83, 0]
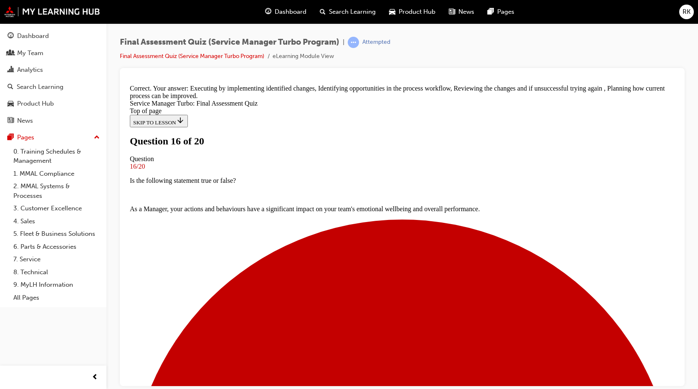
scroll to position [162, 0]
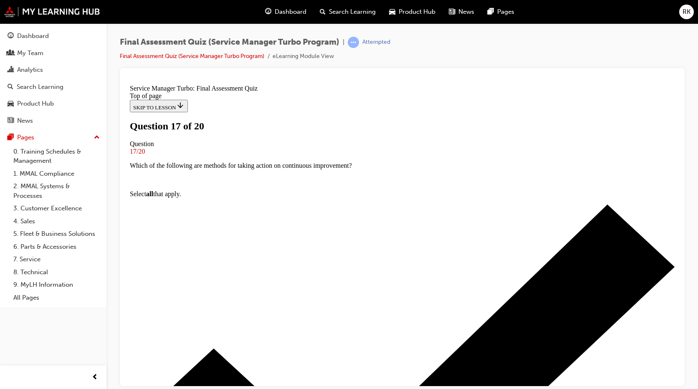
scroll to position [42, 0]
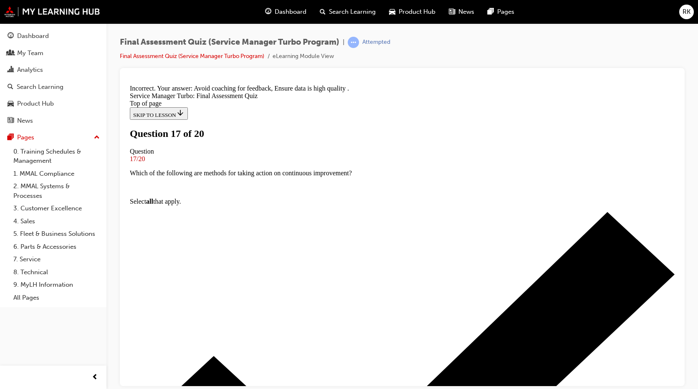
scroll to position [162, 0]
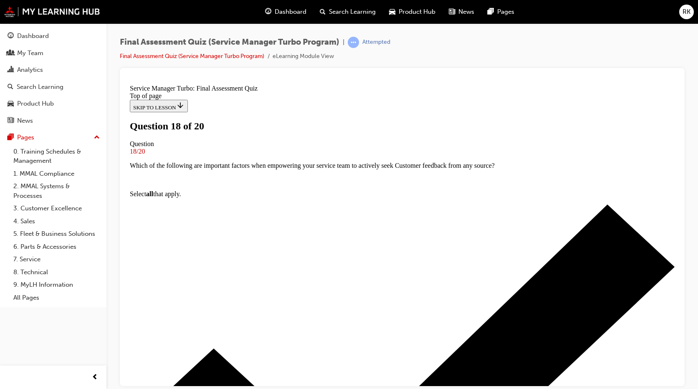
scroll to position [83, 0]
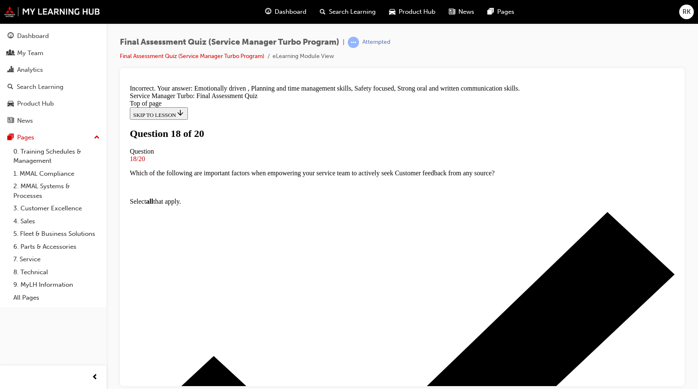
scroll to position [106, 0]
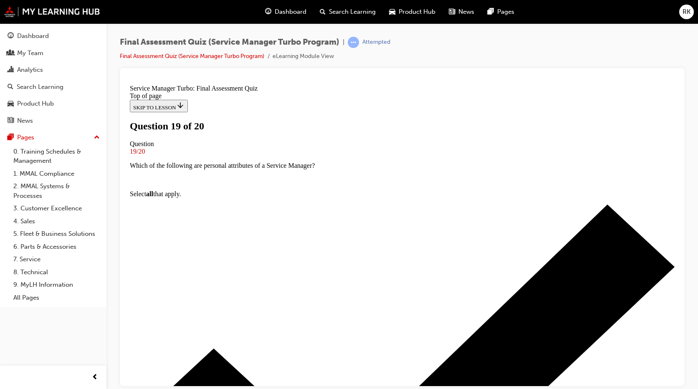
scroll to position [35, 0]
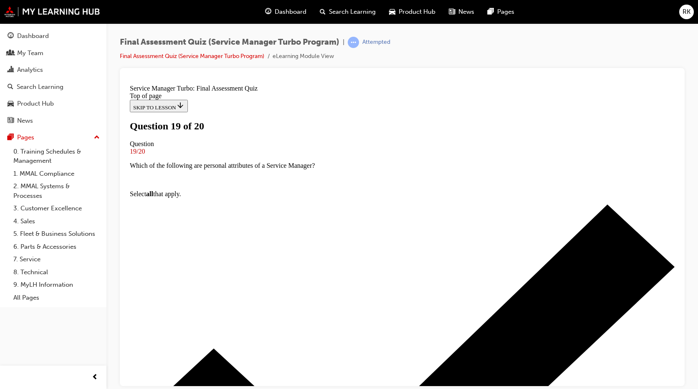
scroll to position [76, 0]
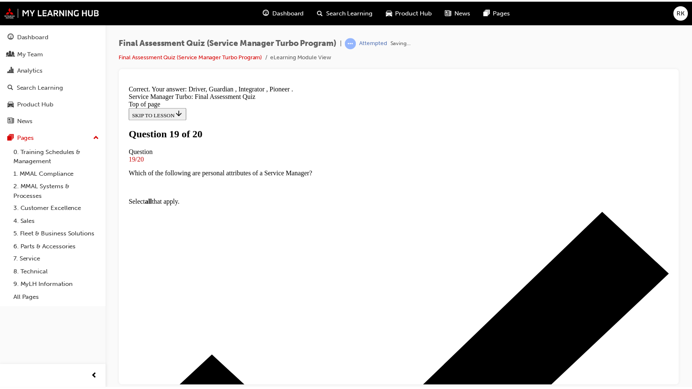
scroll to position [148, 0]
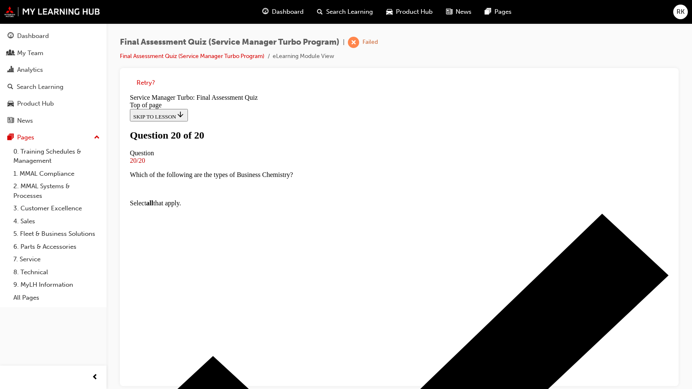
scroll to position [132, 0]
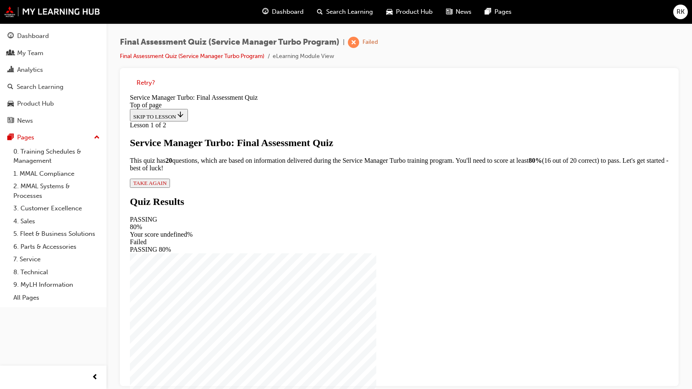
scroll to position [1, 0]
click at [167, 186] on span "TAKE AGAIN" at bounding box center [149, 183] width 33 height 6
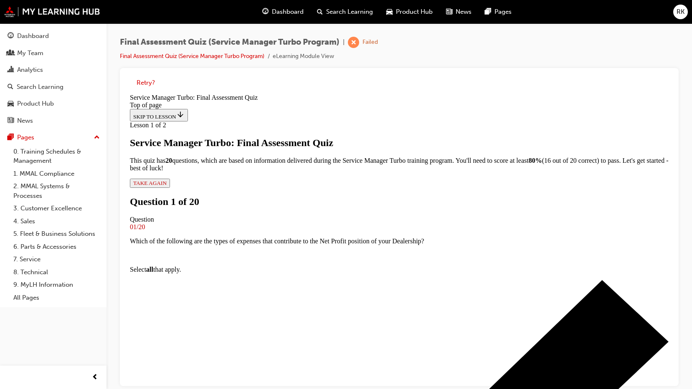
scroll to position [43, 0]
drag, startPoint x: 358, startPoint y: 275, endPoint x: 363, endPoint y: 305, distance: 30.4
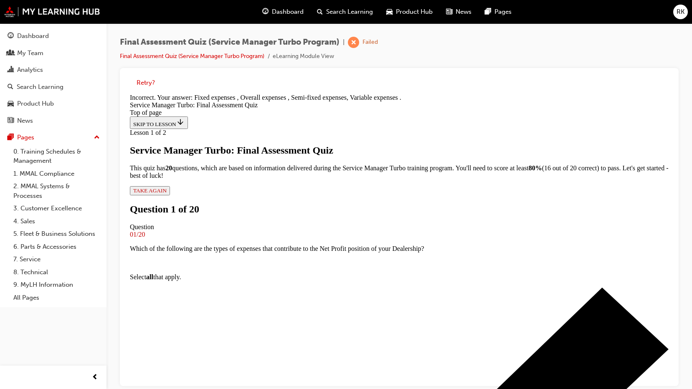
scroll to position [162, 0]
click at [143, 88] on div "Retry?" at bounding box center [398, 83] width 545 height 16
click at [147, 82] on button "Retry?" at bounding box center [146, 83] width 18 height 10
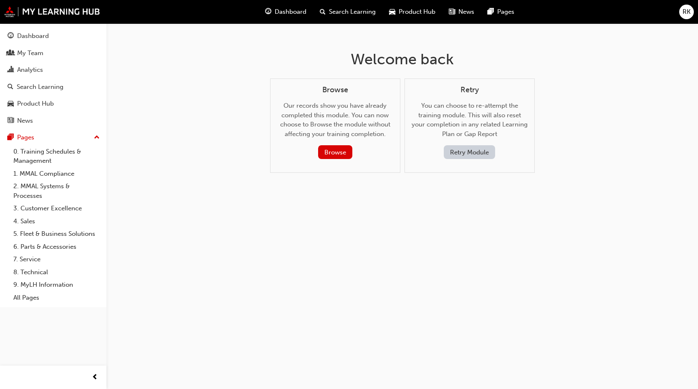
click at [471, 149] on button "Retry Module" at bounding box center [469, 152] width 51 height 14
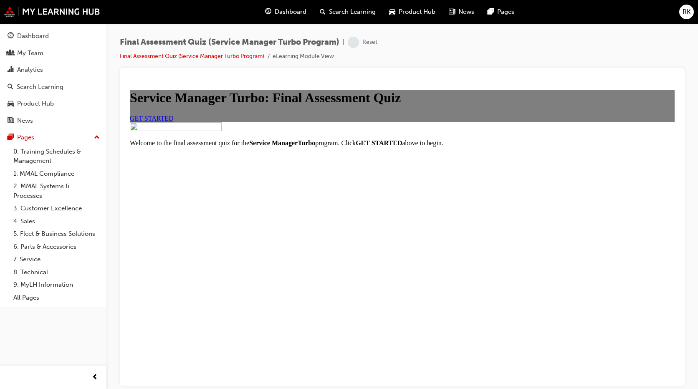
scroll to position [18, 0]
click at [174, 121] on span "GET STARTED" at bounding box center [152, 117] width 44 height 7
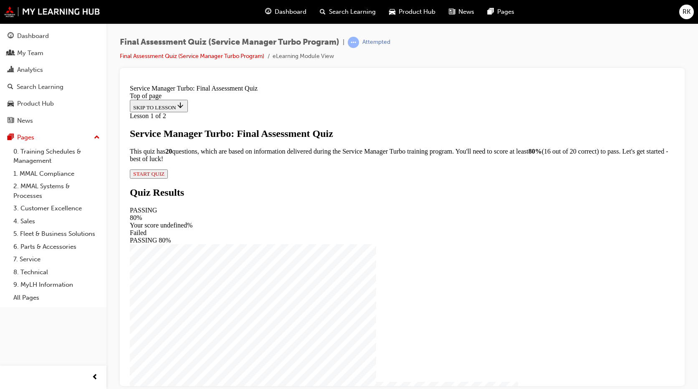
scroll to position [1, 0]
click at [164, 177] on span "START QUIZ" at bounding box center [148, 173] width 31 height 6
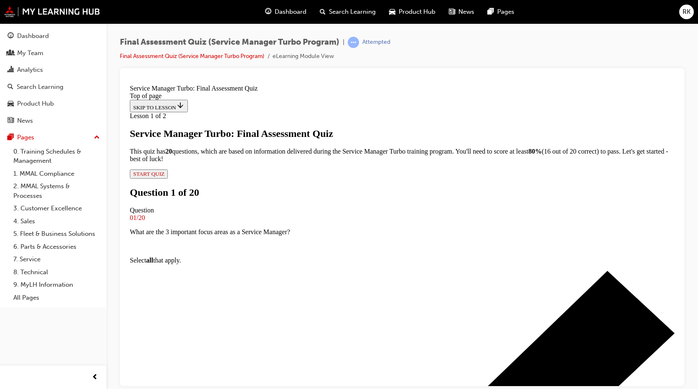
scroll to position [84, 0]
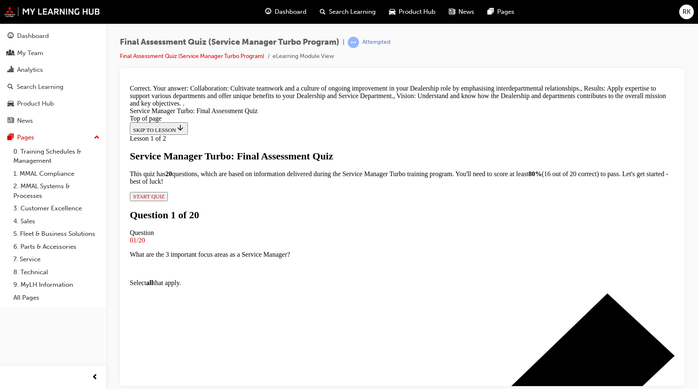
scroll to position [190, 0]
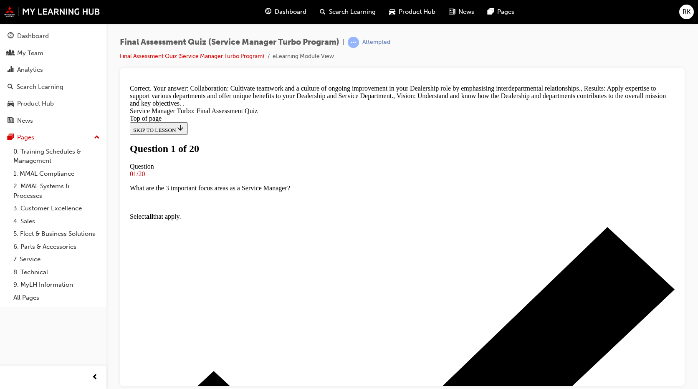
scroll to position [42, 0]
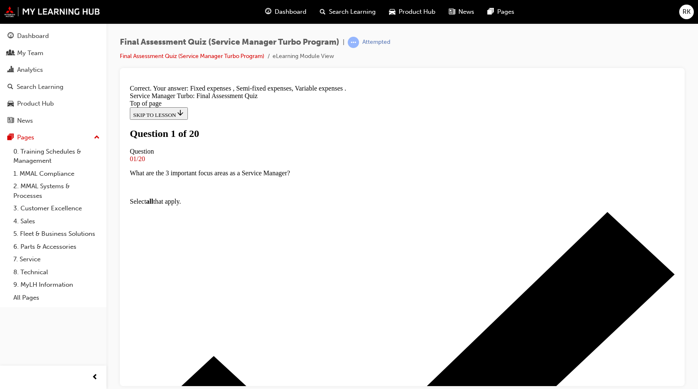
scroll to position [162, 0]
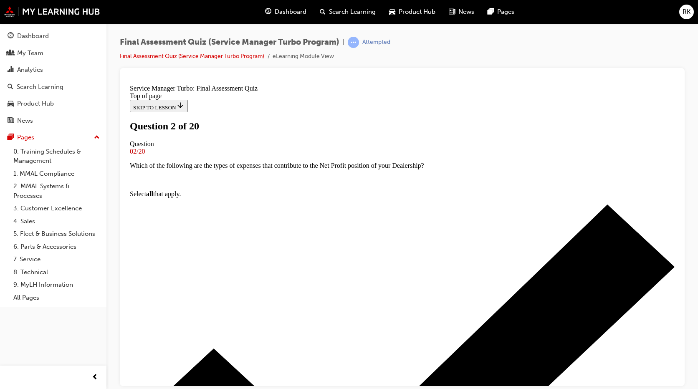
scroll to position [42, 0]
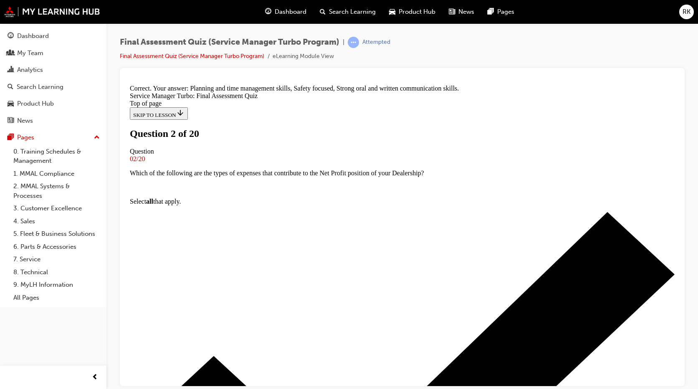
scroll to position [148, 0]
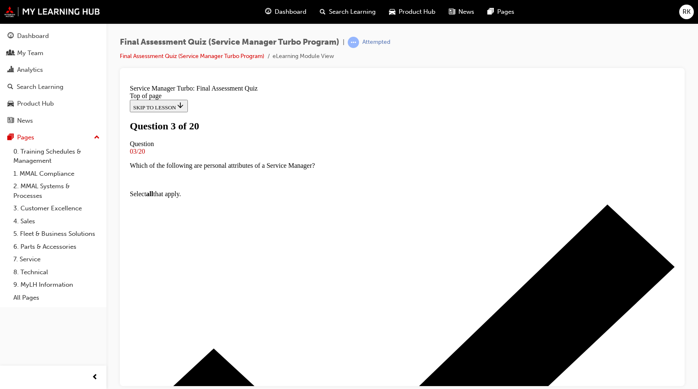
scroll to position [42, 0]
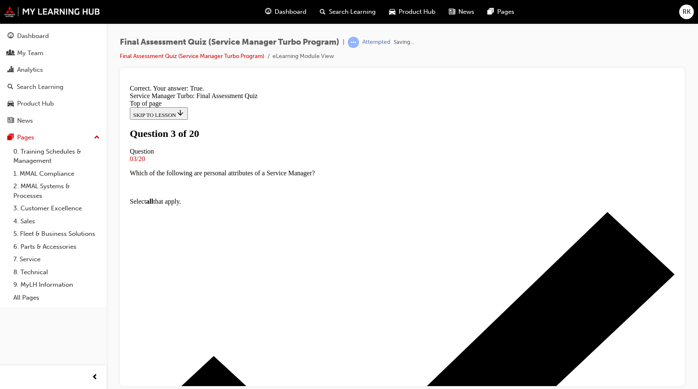
scroll to position [96, 0]
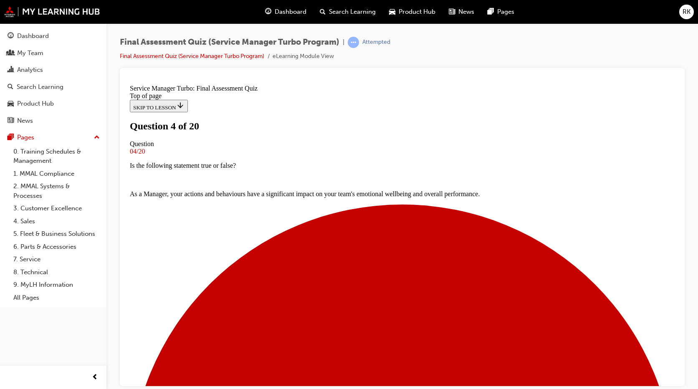
scroll to position [42, 0]
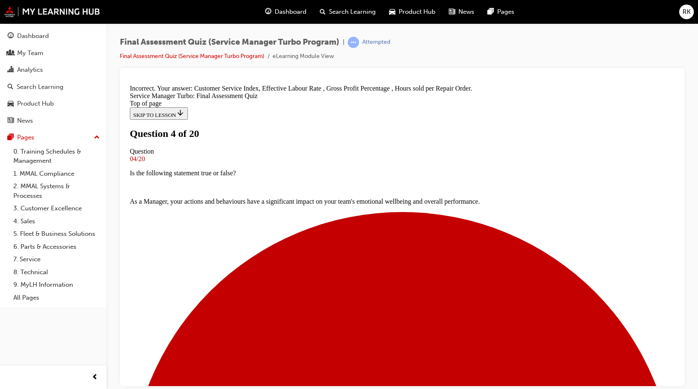
scroll to position [162, 0]
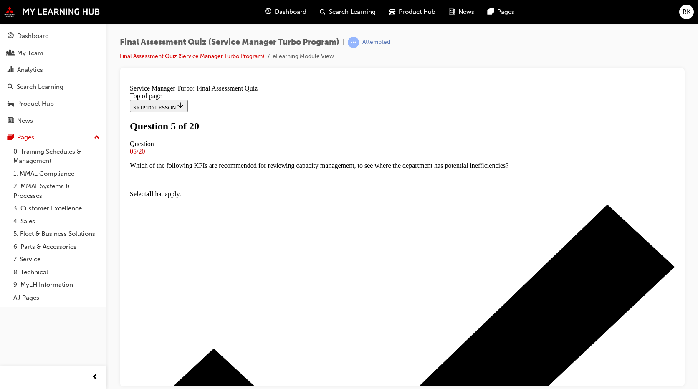
scroll to position [83, 0]
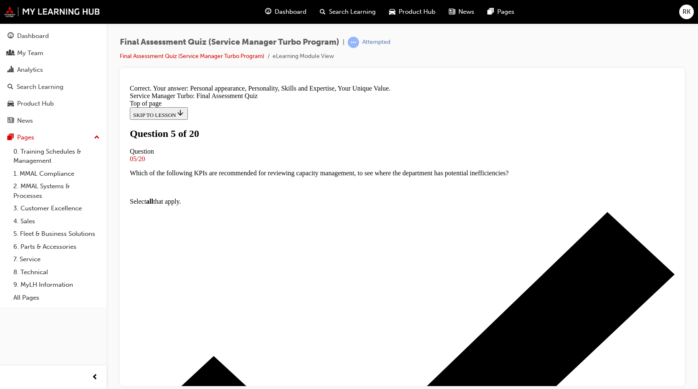
scroll to position [148, 0]
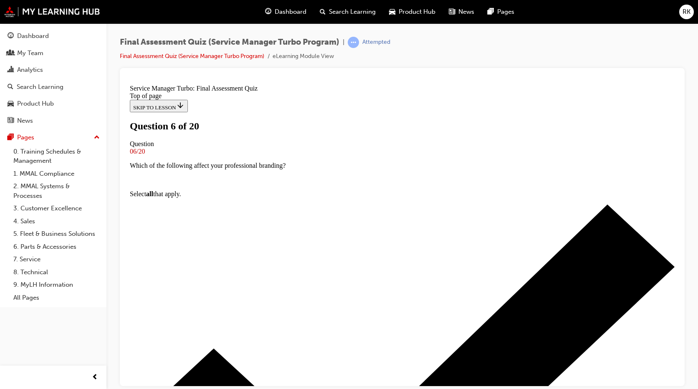
scroll to position [42, 0]
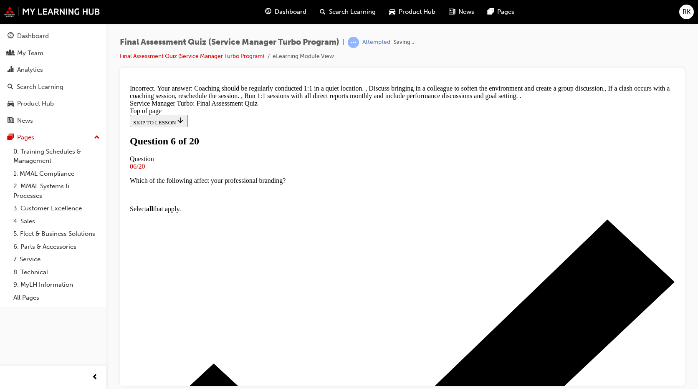
scroll to position [165, 0]
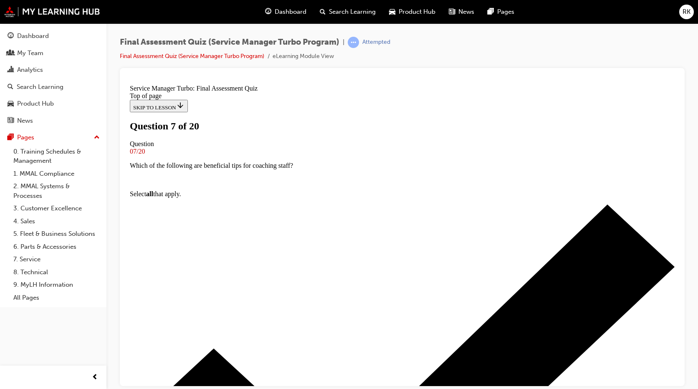
scroll to position [42, 0]
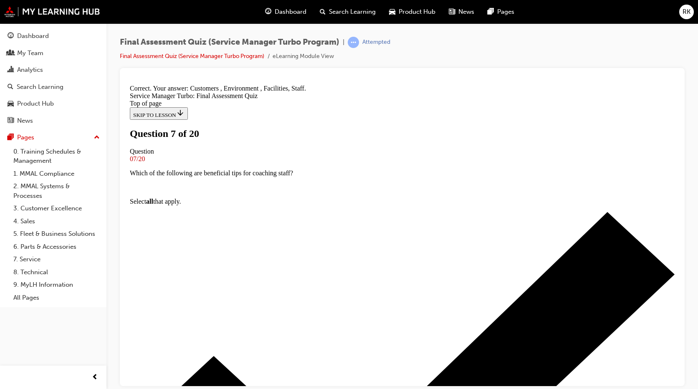
scroll to position [162, 0]
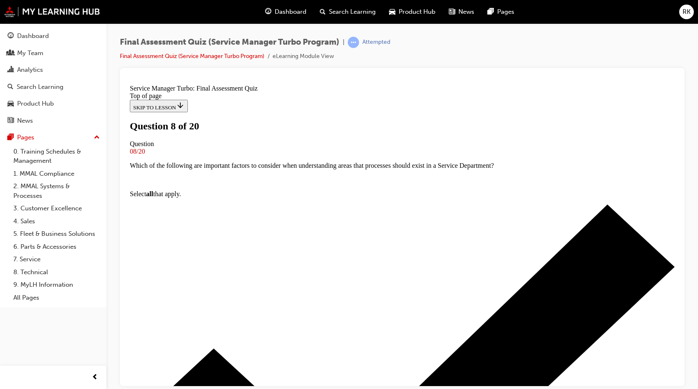
scroll to position [42, 0]
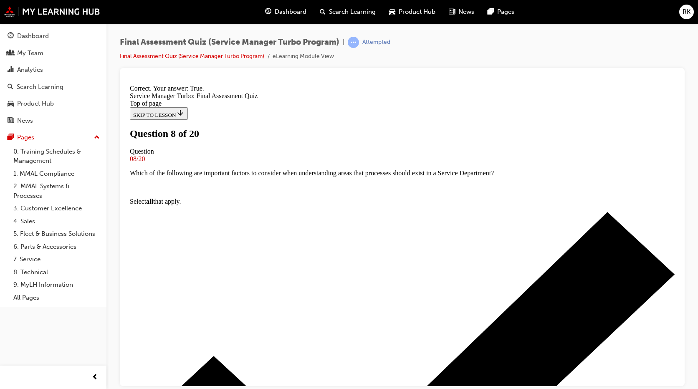
scroll to position [110, 0]
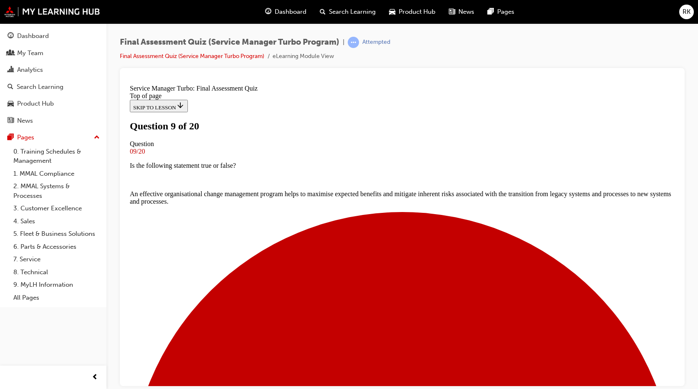
scroll to position [83, 0]
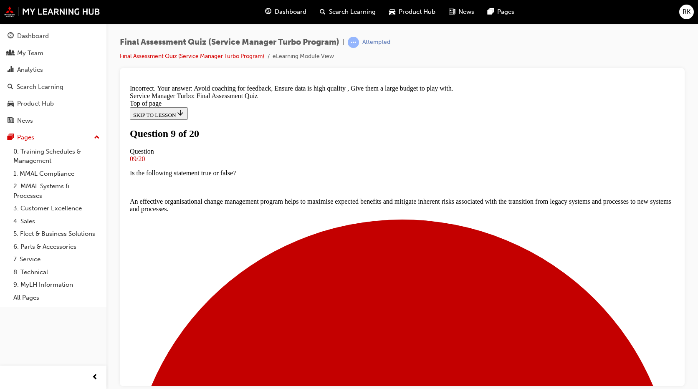
scroll to position [162, 0]
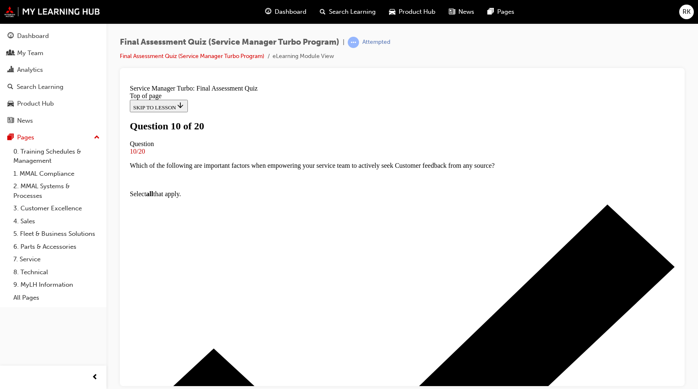
scroll to position [0, 0]
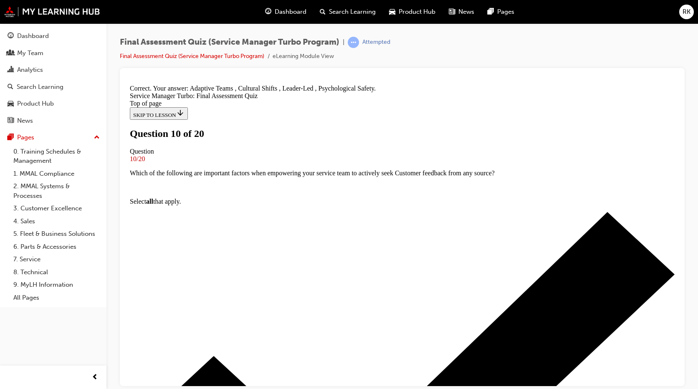
scroll to position [162, 0]
drag, startPoint x: 400, startPoint y: 329, endPoint x: 393, endPoint y: 340, distance: 13.1
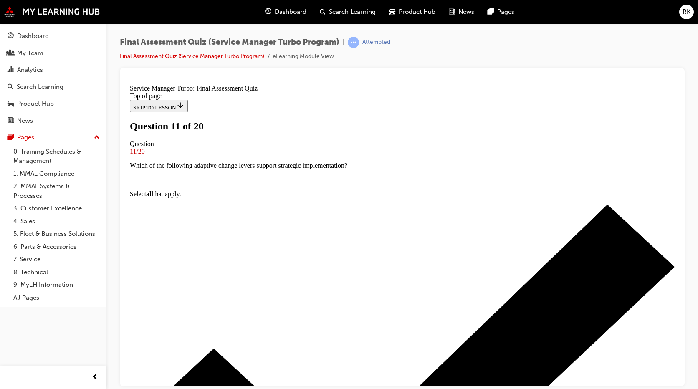
scroll to position [42, 0]
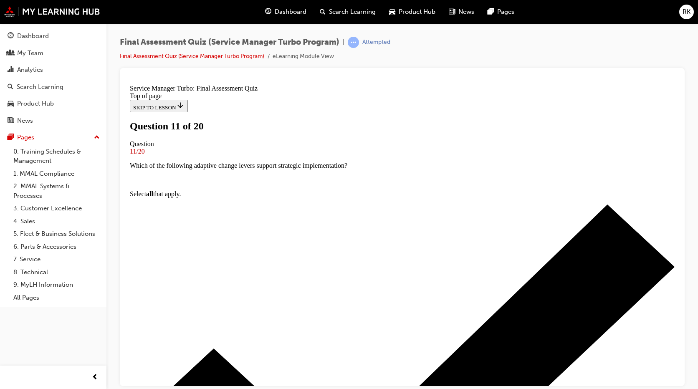
scroll to position [125, 0]
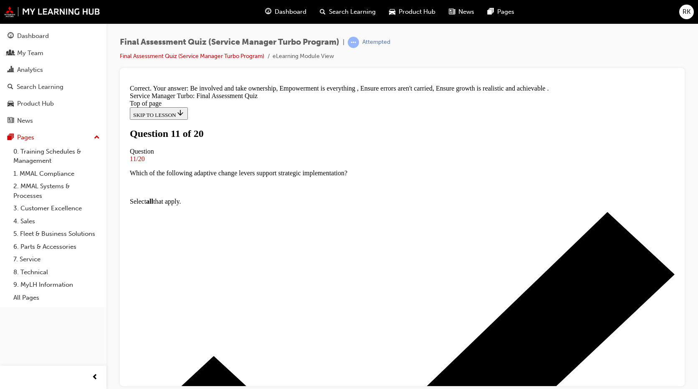
scroll to position [162, 0]
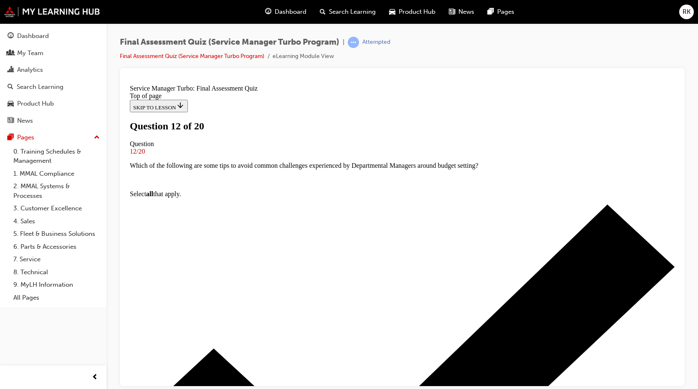
scroll to position [42, 0]
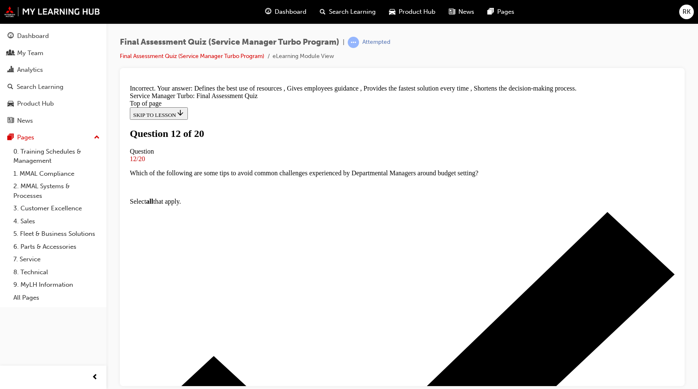
scroll to position [148, 0]
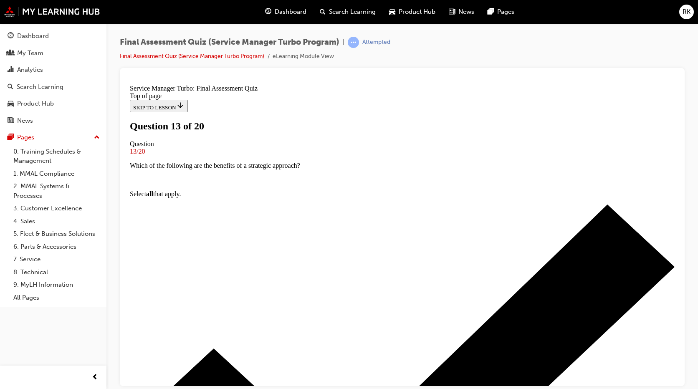
scroll to position [0, 0]
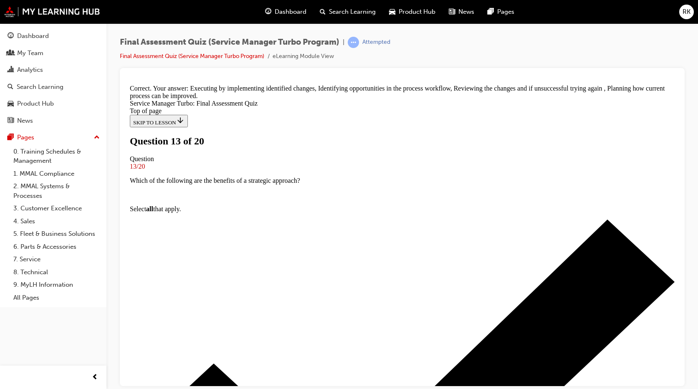
scroll to position [162, 0]
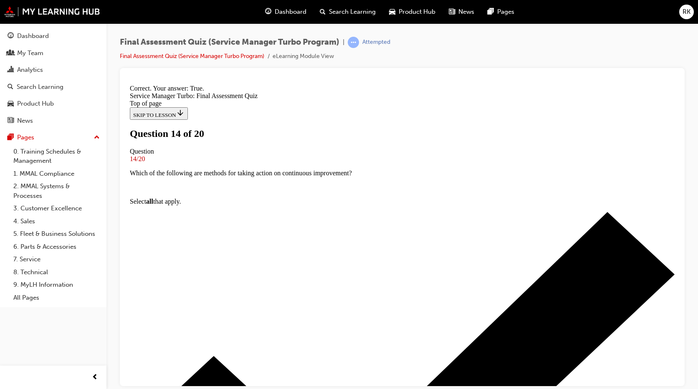
scroll to position [124, 0]
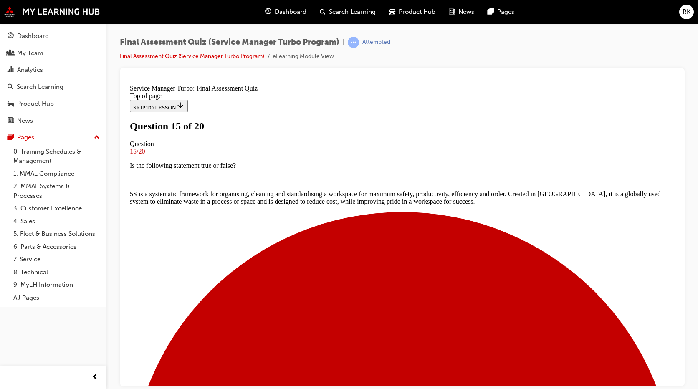
scroll to position [42, 0]
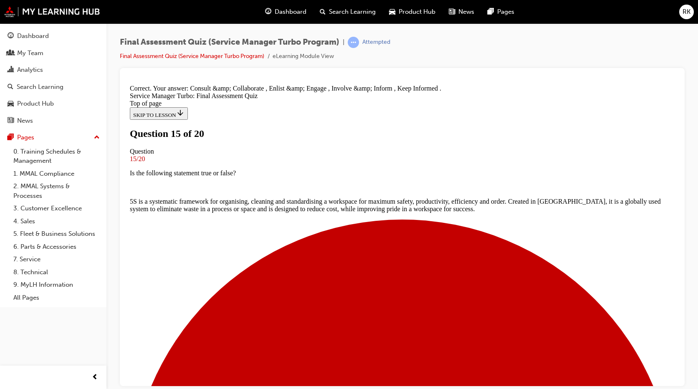
scroll to position [148, 0]
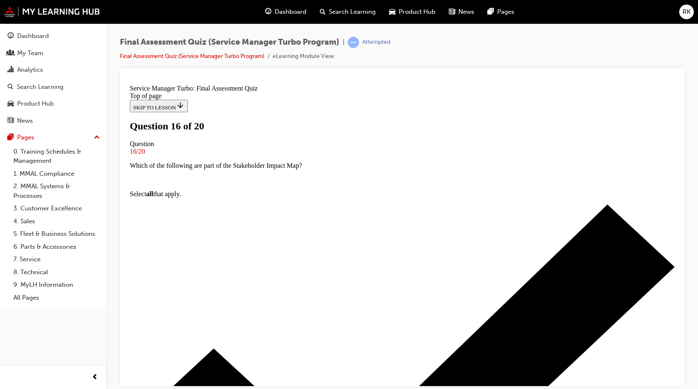
scroll to position [42, 0]
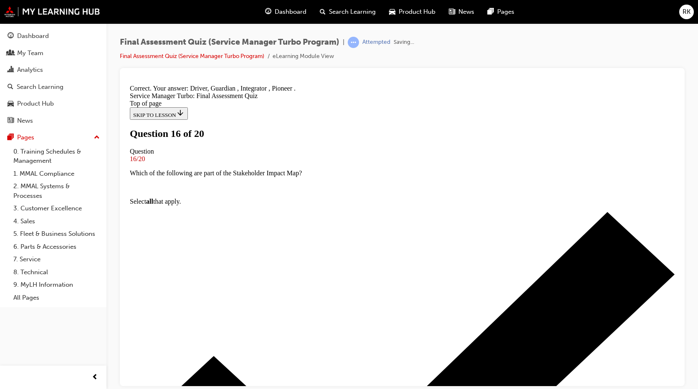
scroll to position [148, 0]
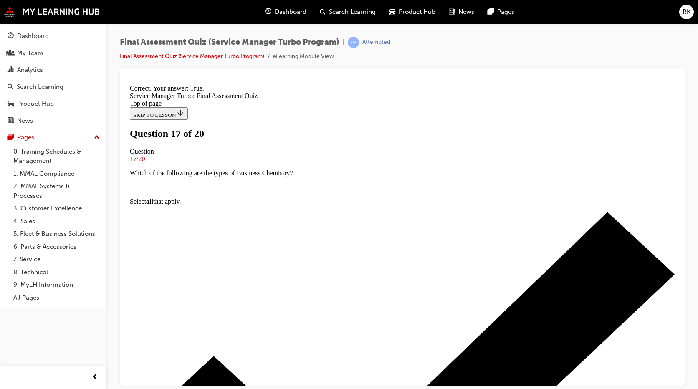
scroll to position [138, 0]
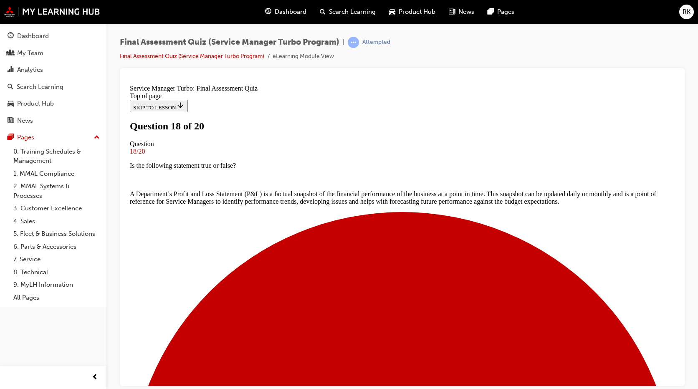
scroll to position [42, 0]
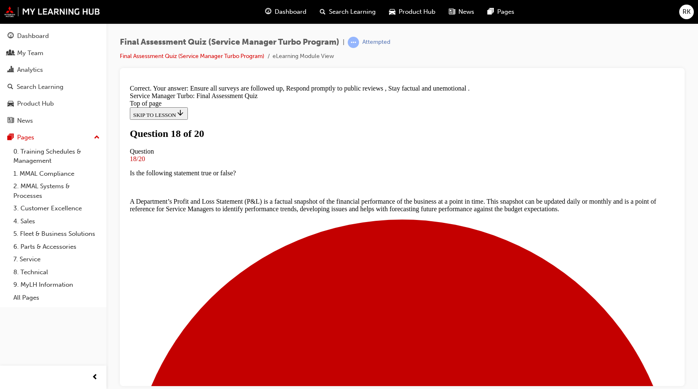
scroll to position [162, 0]
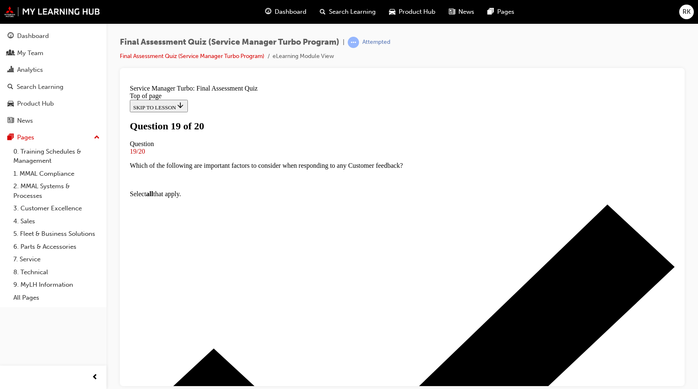
scroll to position [42, 0]
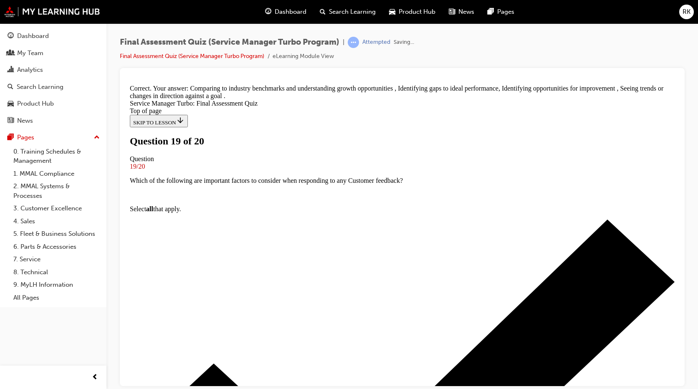
scroll to position [157, 0]
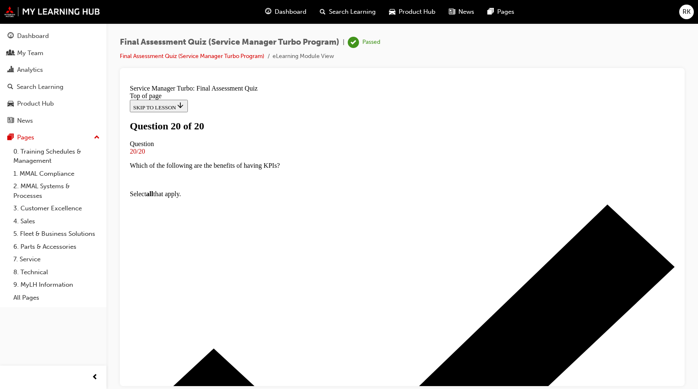
scroll to position [121, 0]
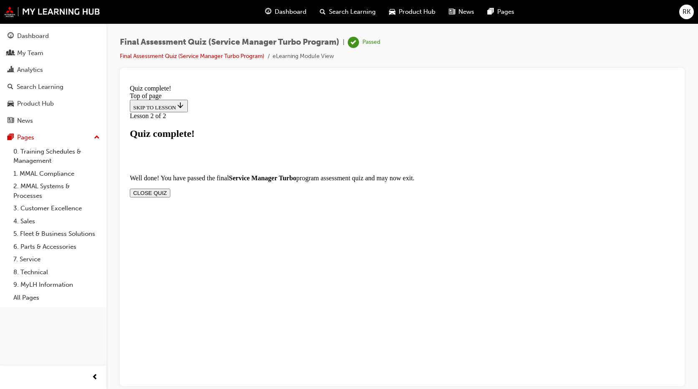
click at [170, 188] on button "CLOSE QUIZ" at bounding box center [150, 192] width 40 height 9
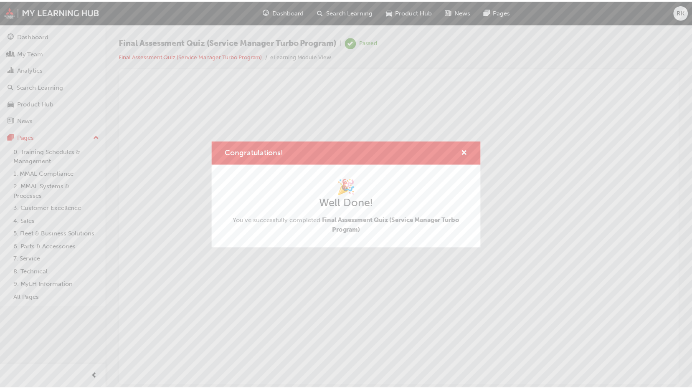
scroll to position [0, 0]
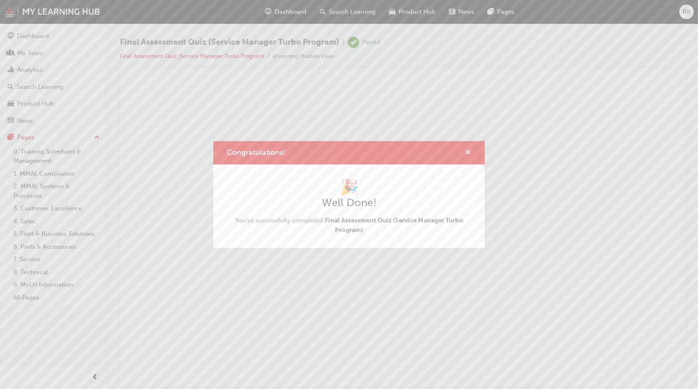
click at [470, 149] on span "cross-icon" at bounding box center [468, 153] width 6 height 8
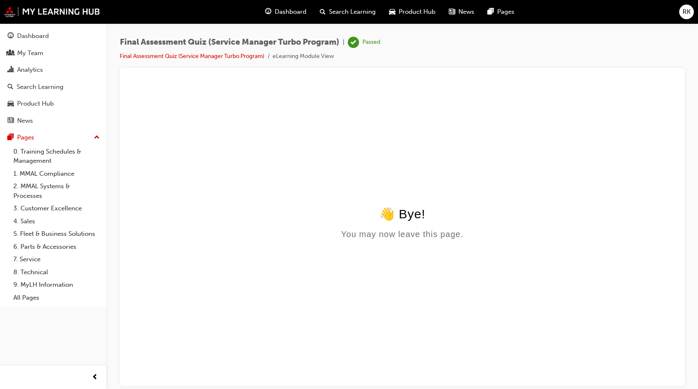
click at [283, 15] on span "Dashboard" at bounding box center [291, 12] width 32 height 10
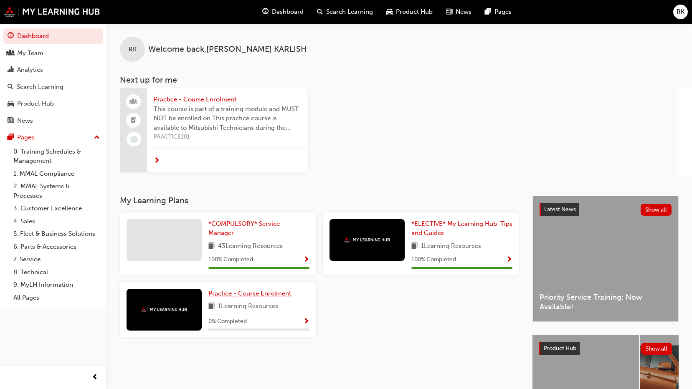
click at [276, 294] on span "Practice - Course Enrolment" at bounding box center [249, 294] width 83 height 8
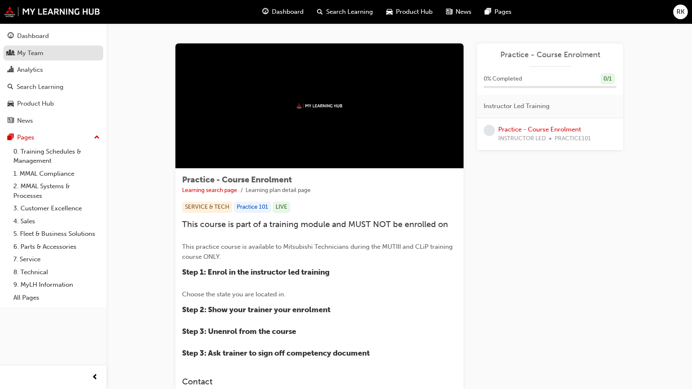
click at [79, 52] on div "My Team" at bounding box center [53, 53] width 91 height 10
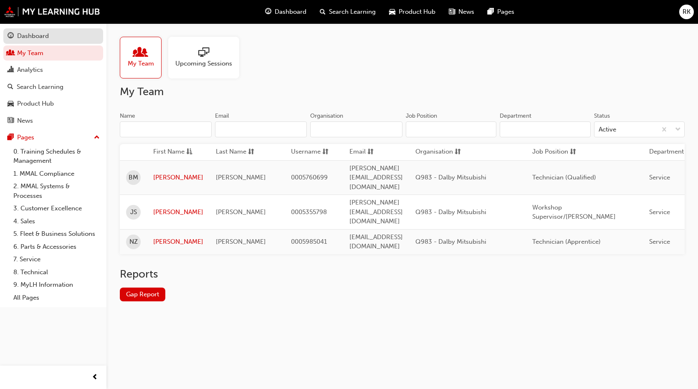
click at [85, 39] on div "Dashboard" at bounding box center [53, 36] width 91 height 10
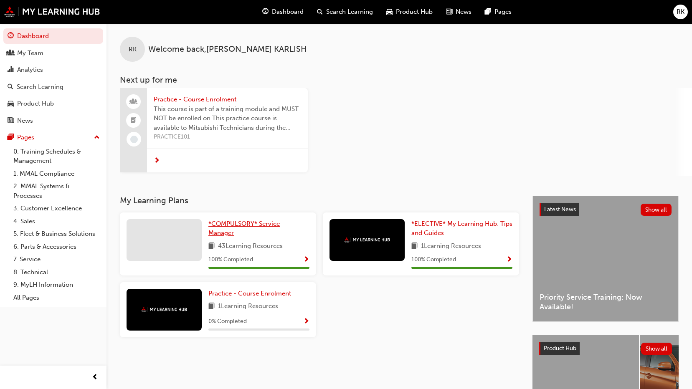
click at [227, 223] on span "*COMPULSORY* Service Manager" at bounding box center [243, 228] width 71 height 17
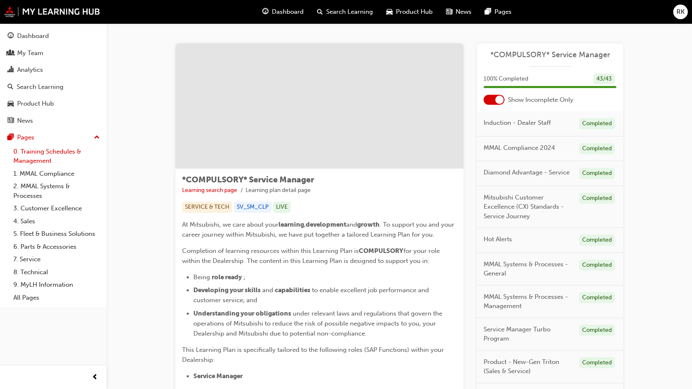
click at [51, 154] on link "0. Training Schedules & Management" at bounding box center [56, 156] width 93 height 22
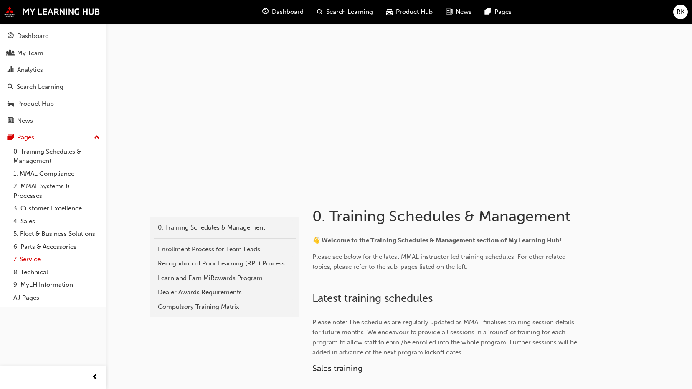
click at [41, 259] on link "7. Service" at bounding box center [56, 259] width 93 height 13
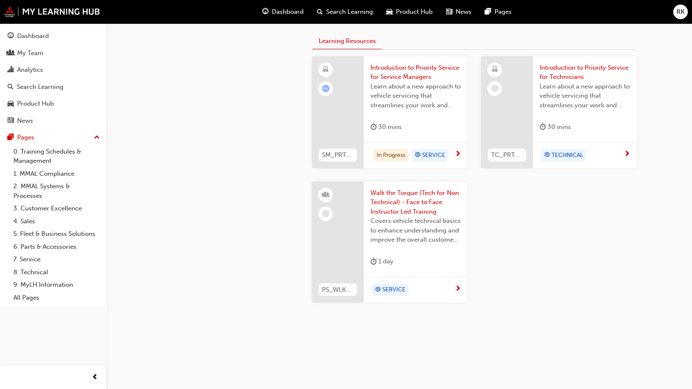
scroll to position [357, 0]
click at [433, 154] on span "SERVICE" at bounding box center [433, 154] width 23 height 10
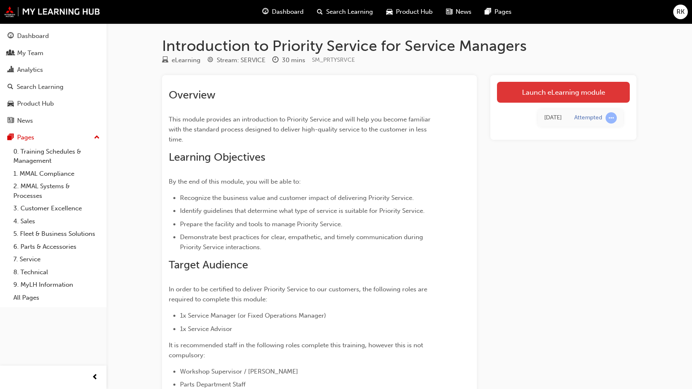
click at [568, 95] on link "Launch eLearning module" at bounding box center [563, 92] width 133 height 21
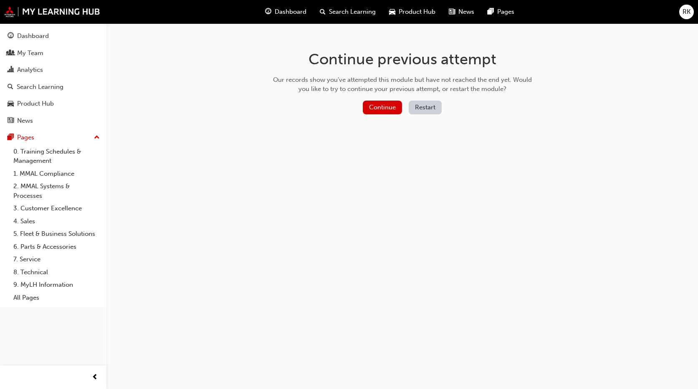
click at [434, 108] on button "Restart" at bounding box center [425, 108] width 33 height 14
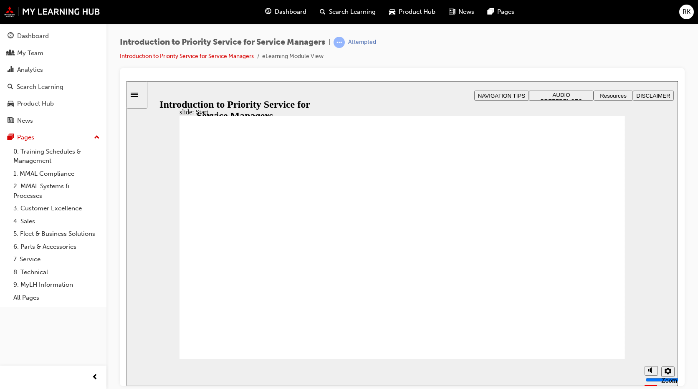
click at [654, 370] on button "Mute (Ctrl+Alt+M)" at bounding box center [651, 371] width 13 height 10
type input "0"
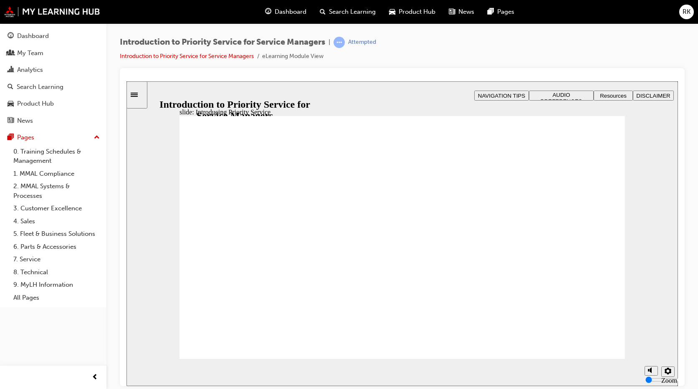
click at [577, 99] on button "AUDIO PREFERENCES" at bounding box center [561, 95] width 65 height 10
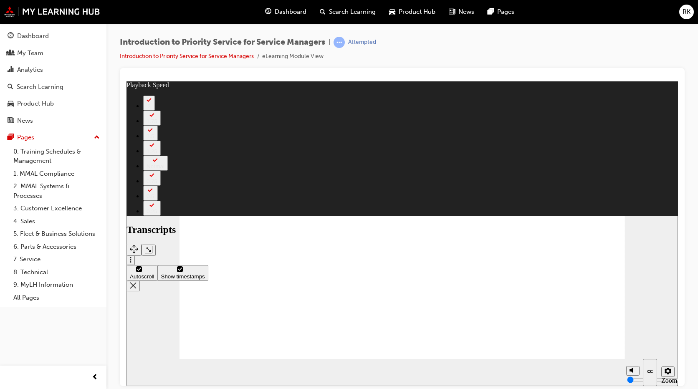
type input "8"
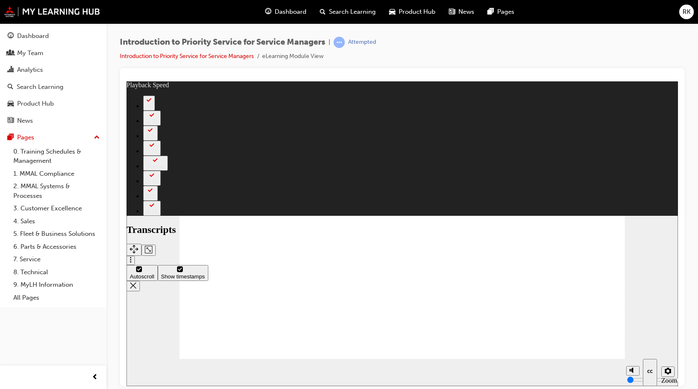
click at [549, 94] on span "AUDIO PREFERENCES" at bounding box center [562, 97] width 42 height 13
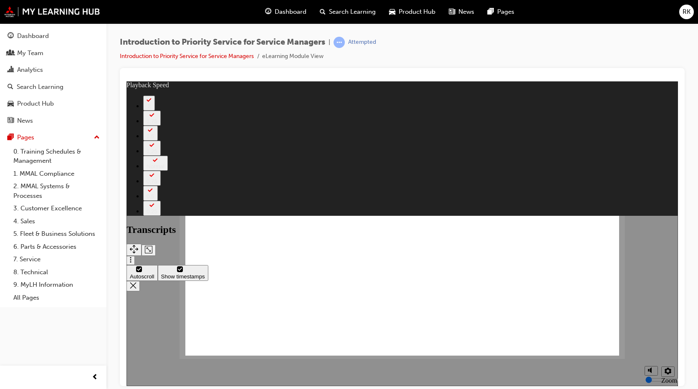
type input "16"
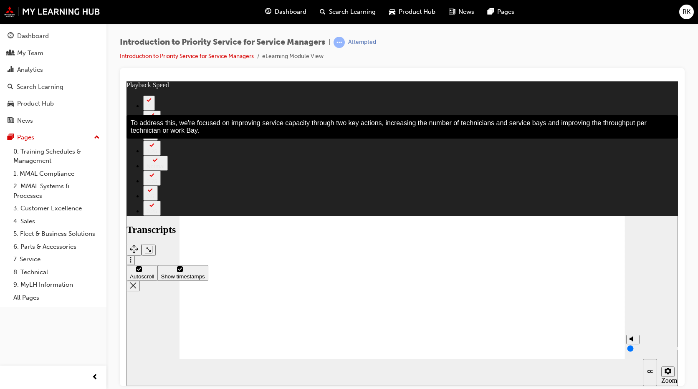
type input "44"
type input "1"
type input "44"
type input "2"
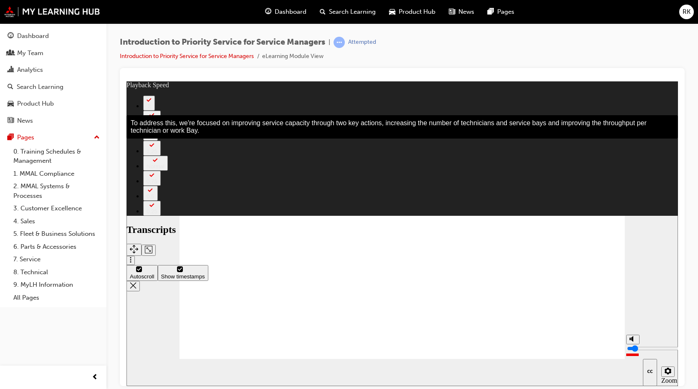
type input "2"
type input "44"
type input "3"
type input "44"
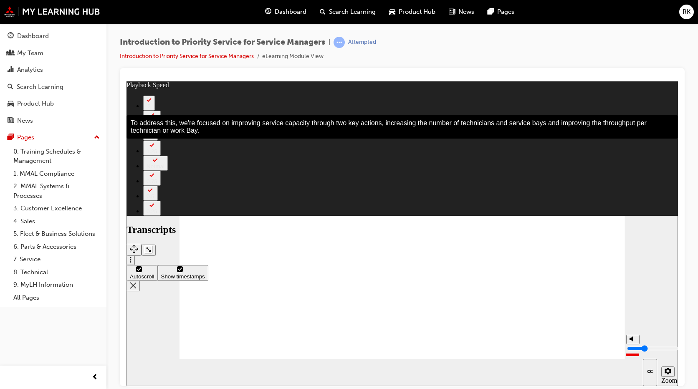
type input "4"
type input "44"
type input "5"
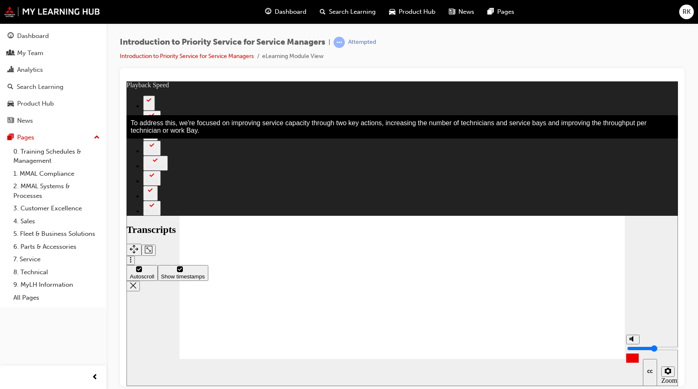
type input "44"
type input "6"
type input "45"
type input "7"
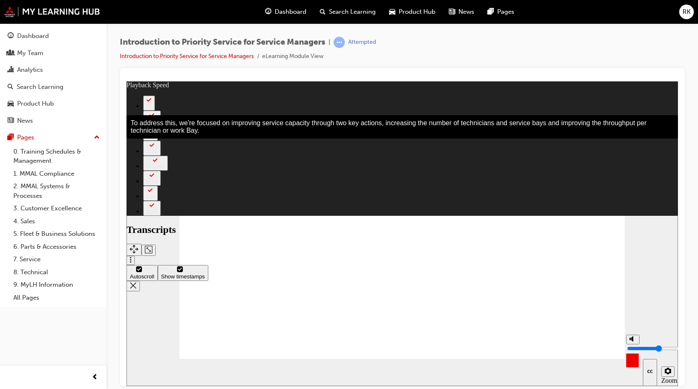
type input "7"
type input "45"
type input "8"
type input "45"
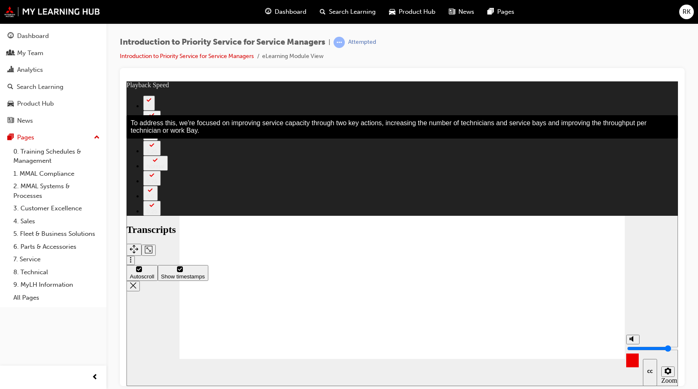
type input "9"
type input "45"
type input "10"
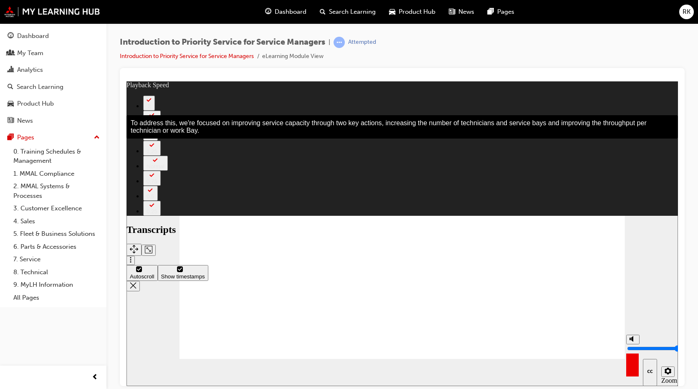
type input "45"
drag, startPoint x: 633, startPoint y: 359, endPoint x: 633, endPoint y: 336, distance: 22.5
type input "10"
click at [633, 345] on input "volume" at bounding box center [654, 348] width 54 height 7
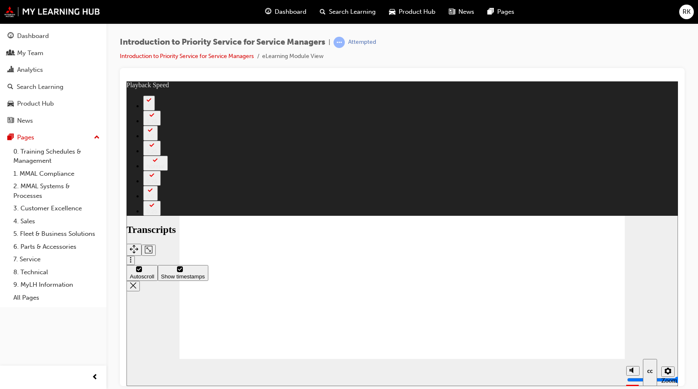
type input "127"
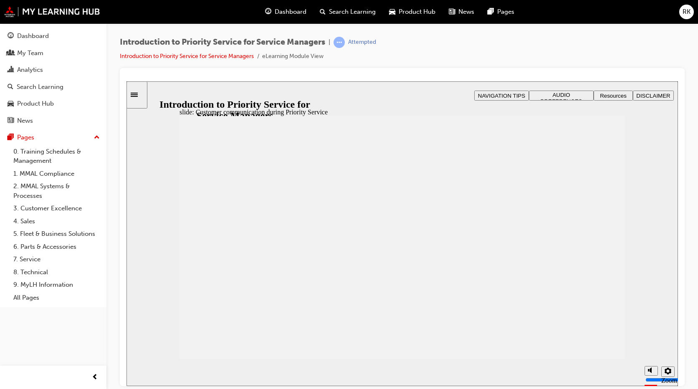
click at [585, 359] on section "Playback Speed 2 1.75" at bounding box center [401, 372] width 551 height 27
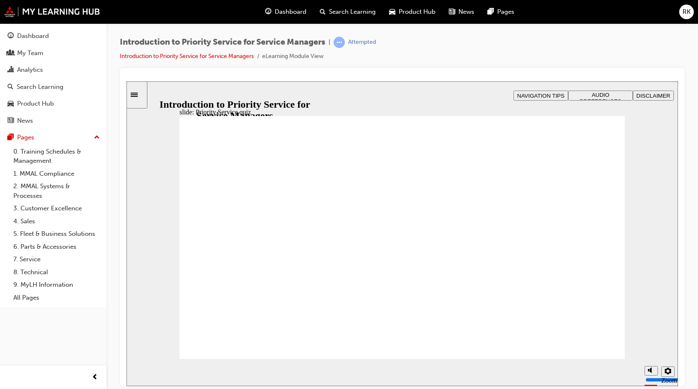
radio input "true"
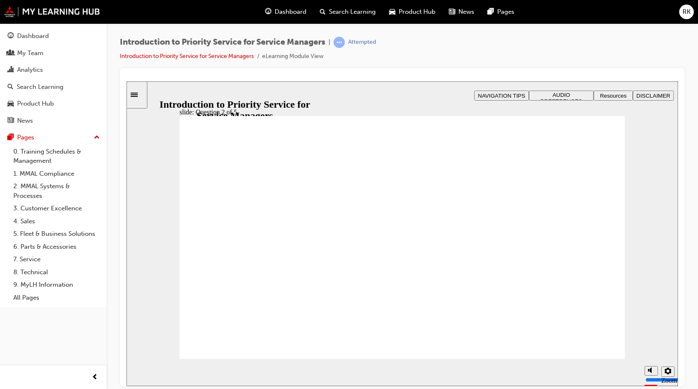
drag, startPoint x: 408, startPoint y: 299, endPoint x: 325, endPoint y: 247, distance: 97.8
drag, startPoint x: 476, startPoint y: 301, endPoint x: 562, endPoint y: 248, distance: 102.2
drag, startPoint x: 578, startPoint y: 297, endPoint x: 495, endPoint y: 247, distance: 96.4
drag, startPoint x: 241, startPoint y: 309, endPoint x: 423, endPoint y: 258, distance: 188.7
drag, startPoint x: 333, startPoint y: 304, endPoint x: 245, endPoint y: 246, distance: 104.6
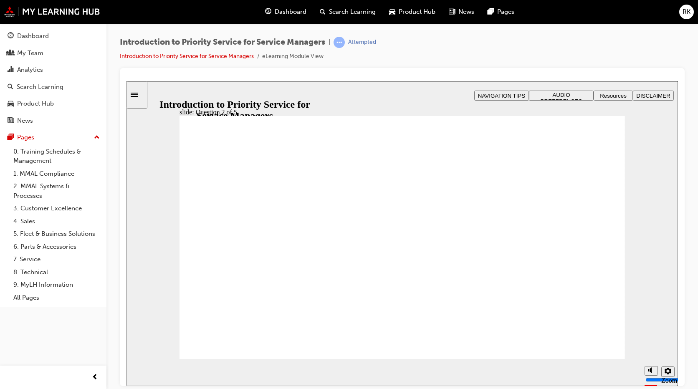
checkbox input "true"
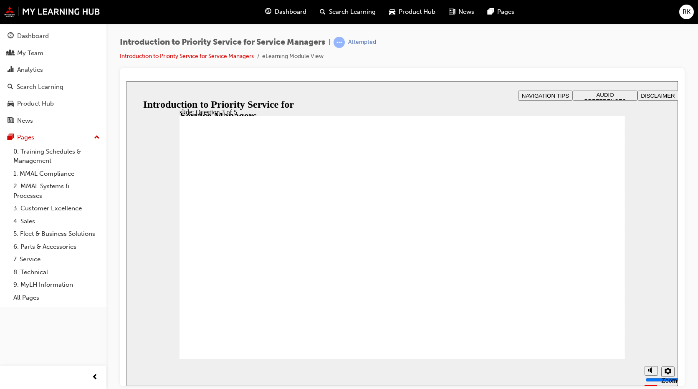
checkbox input "true"
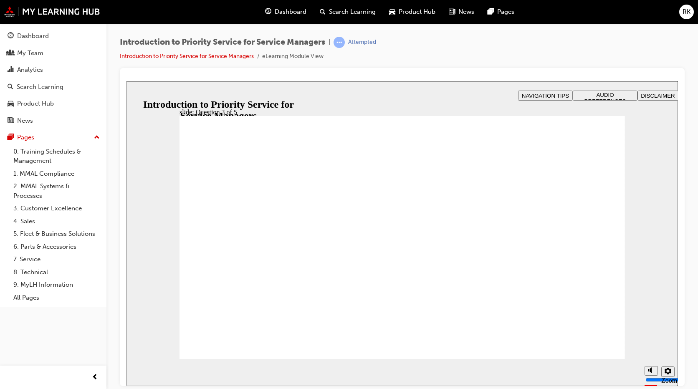
radio input "true"
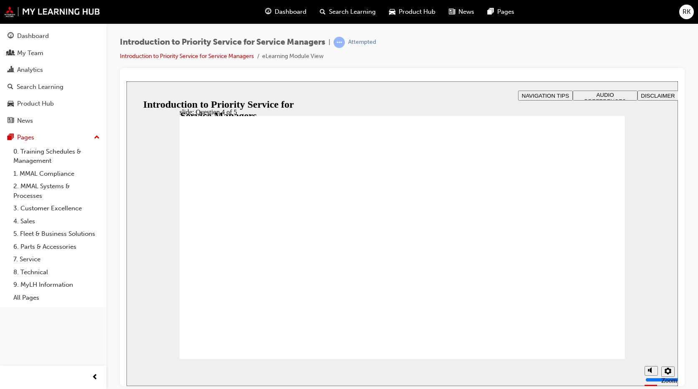
drag, startPoint x: 202, startPoint y: 259, endPoint x: 234, endPoint y: 263, distance: 32.8
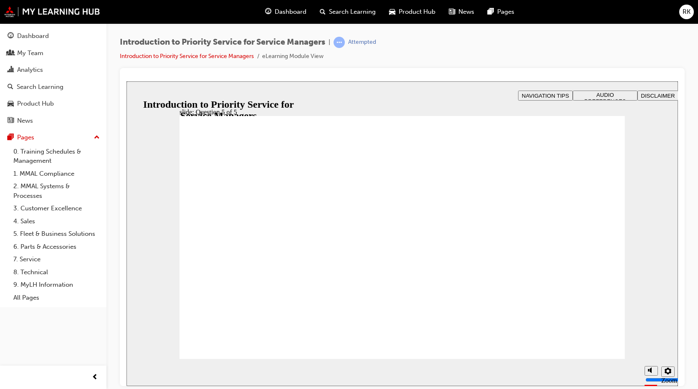
radio input "false"
radio input "true"
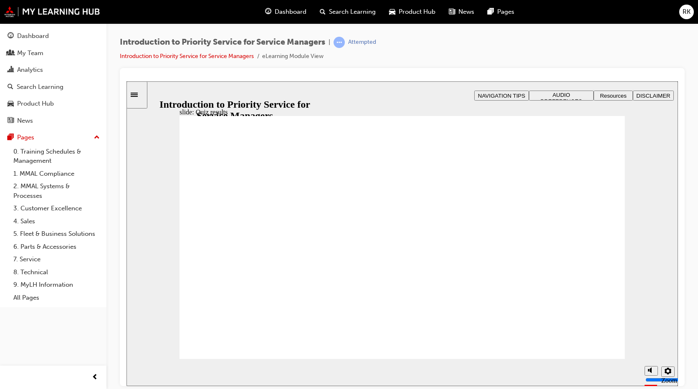
radio input "true"
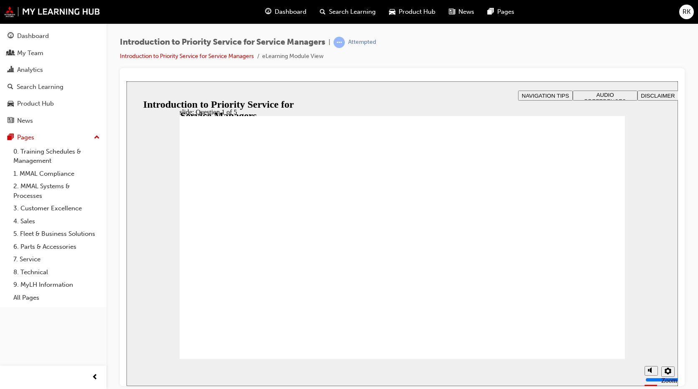
drag, startPoint x: 246, startPoint y: 301, endPoint x: 423, endPoint y: 249, distance: 184.5
drag, startPoint x: 327, startPoint y: 309, endPoint x: 238, endPoint y: 252, distance: 105.5
drag, startPoint x: 412, startPoint y: 306, endPoint x: 323, endPoint y: 253, distance: 103.6
drag, startPoint x: 502, startPoint y: 295, endPoint x: 585, endPoint y: 240, distance: 99.9
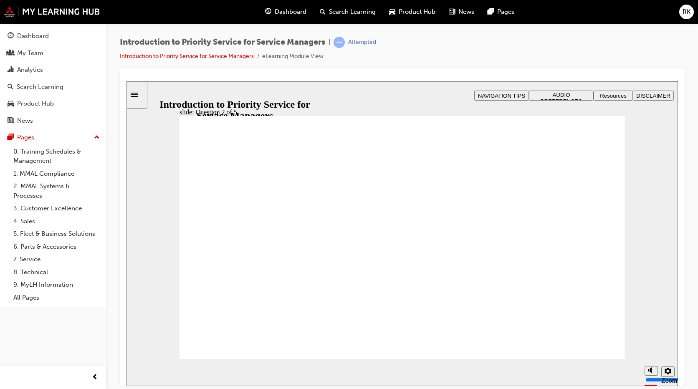
drag, startPoint x: 582, startPoint y: 295, endPoint x: 494, endPoint y: 243, distance: 101.8
checkbox input "true"
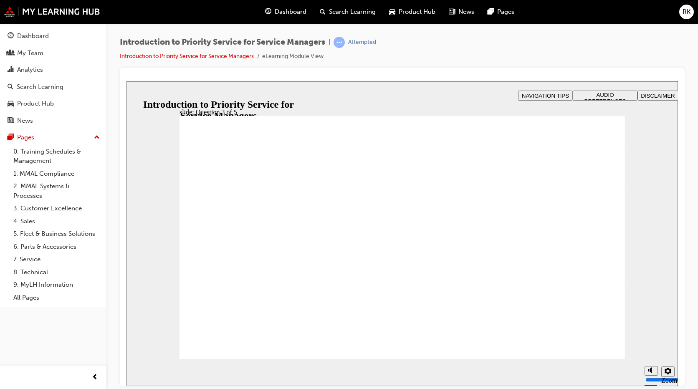
checkbox input "true"
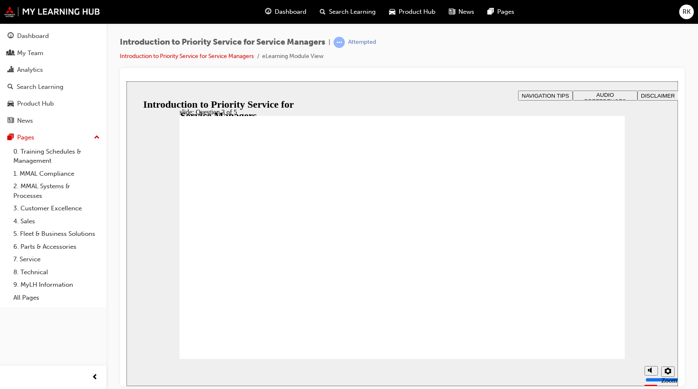
radio input "true"
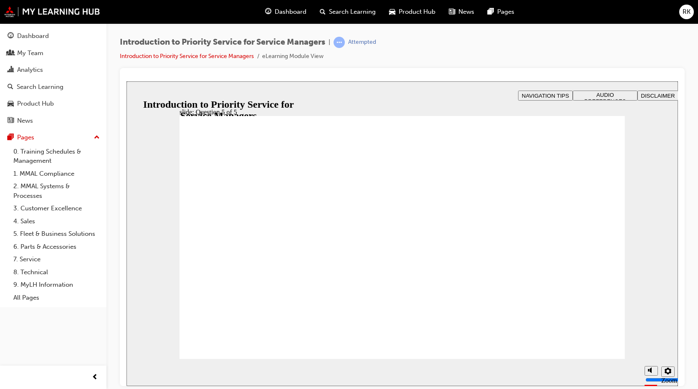
radio input "true"
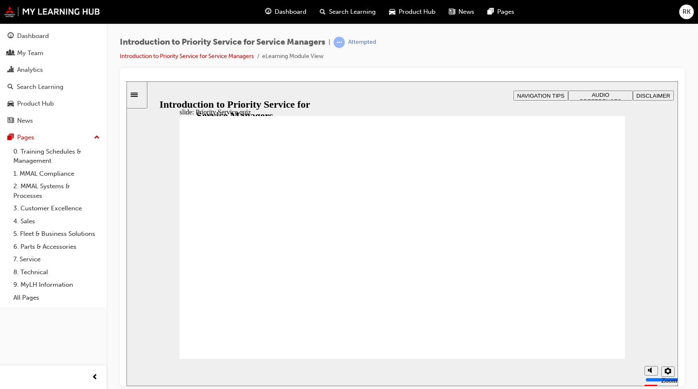
radio input "true"
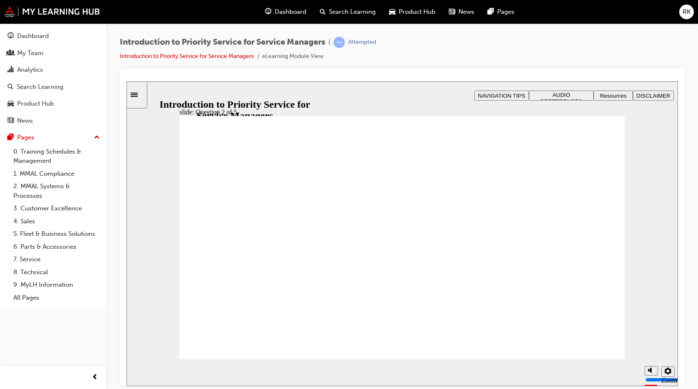
drag, startPoint x: 235, startPoint y: 302, endPoint x: 406, endPoint y: 253, distance: 177.4
drag, startPoint x: 331, startPoint y: 307, endPoint x: 256, endPoint y: 262, distance: 87.1
drag, startPoint x: 402, startPoint y: 298, endPoint x: 317, endPoint y: 244, distance: 100.9
drag, startPoint x: 477, startPoint y: 299, endPoint x: 559, endPoint y: 244, distance: 98.9
drag, startPoint x: 558, startPoint y: 292, endPoint x: 477, endPoint y: 236, distance: 99.0
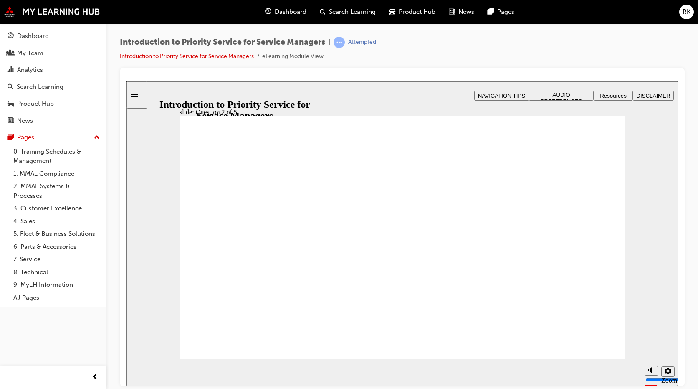
checkbox input "true"
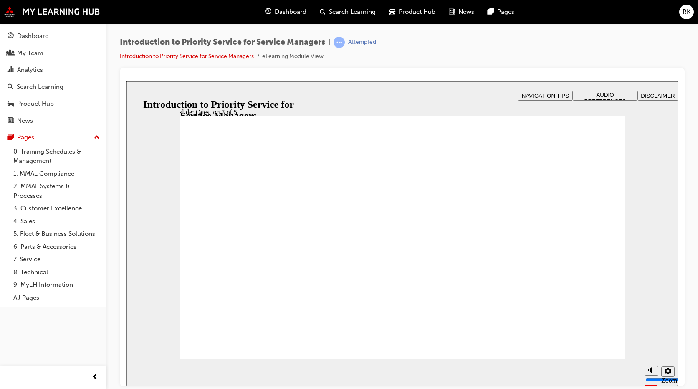
checkbox input "true"
radio input "true"
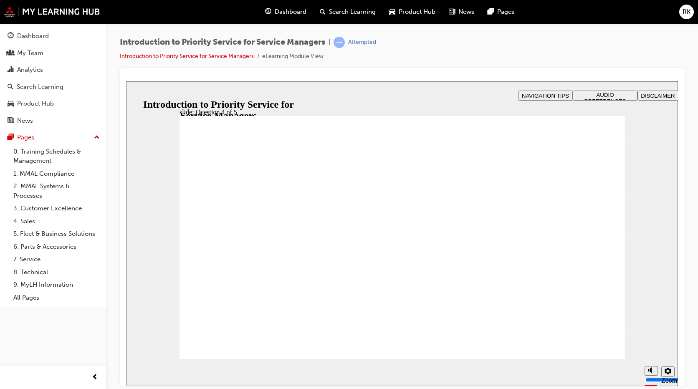
radio input "true"
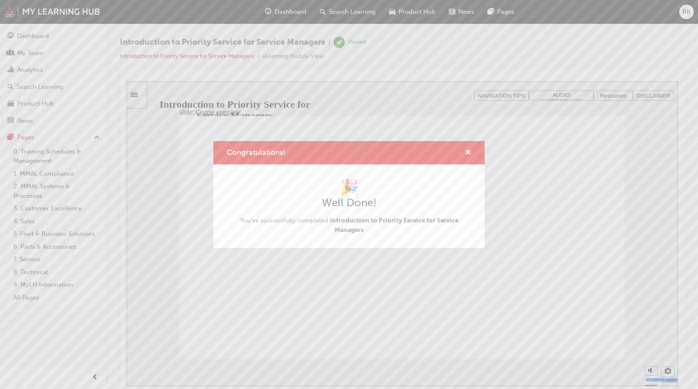
click at [464, 154] on div "Congratulations!" at bounding box center [464, 153] width 13 height 10
click at [467, 154] on span "cross-icon" at bounding box center [468, 153] width 6 height 8
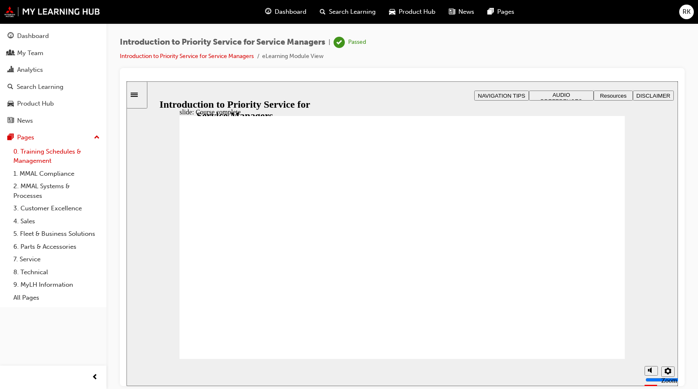
click at [74, 155] on link "0. Training Schedules & Management" at bounding box center [56, 156] width 93 height 22
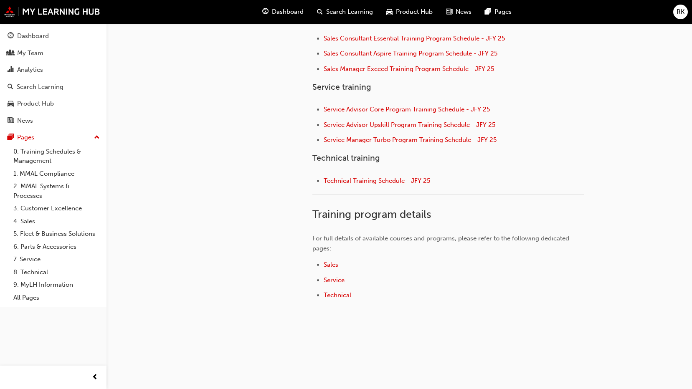
scroll to position [363, 0]
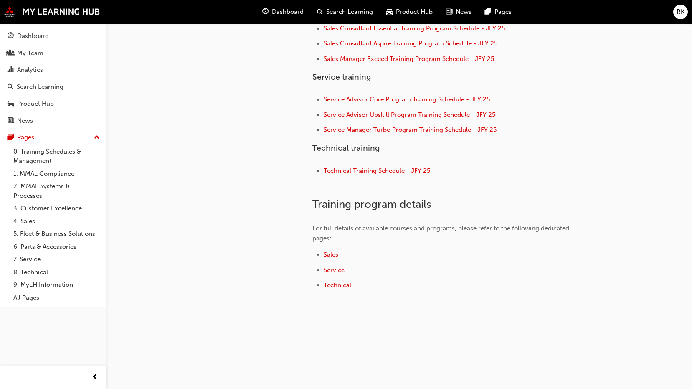
click at [332, 270] on span "Service" at bounding box center [334, 270] width 21 height 8
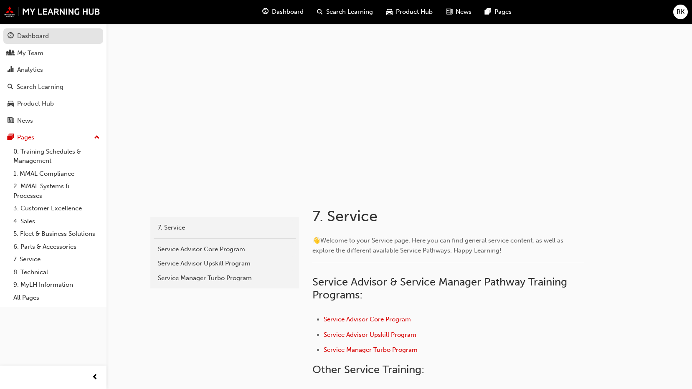
click at [64, 36] on div "Dashboard" at bounding box center [53, 36] width 91 height 10
